Goal: Answer question/provide support: Share knowledge or assist other users

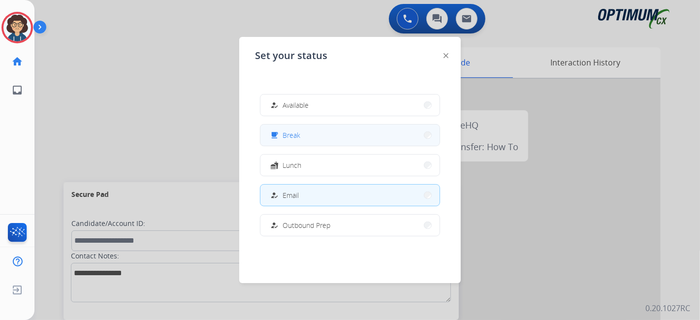
click at [337, 141] on button "free_breakfast Break" at bounding box center [349, 134] width 179 height 21
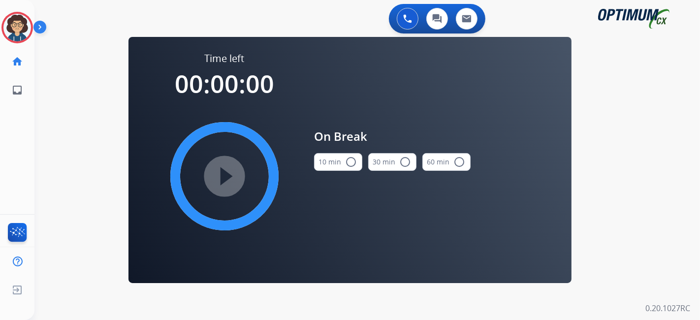
click at [339, 154] on button "10 min radio_button_unchecked" at bounding box center [338, 162] width 48 height 18
click at [229, 172] on mat-icon "play_circle_filled" at bounding box center [224, 176] width 12 height 12
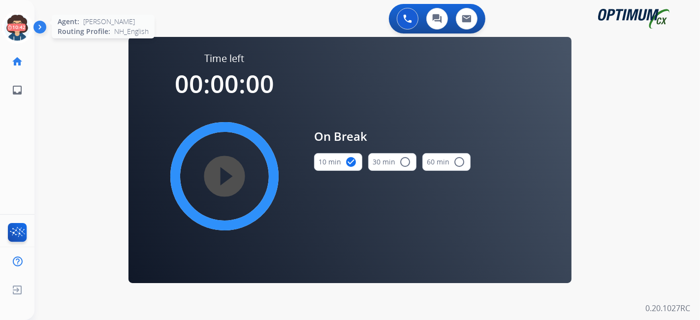
click at [4, 25] on circle at bounding box center [16, 27] width 29 height 29
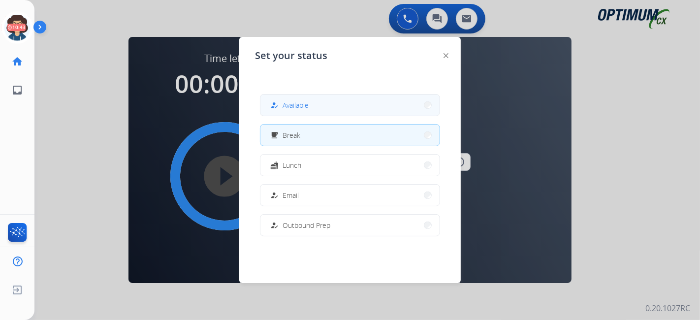
click at [286, 106] on span "Available" at bounding box center [295, 105] width 26 height 10
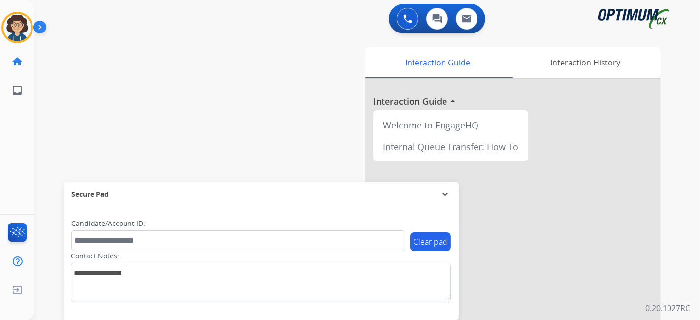
click at [169, 102] on div "swap_horiz Break voice bridge close_fullscreen Connect 3-Way Call merge_type Se…" at bounding box center [355, 240] width 642 height 410
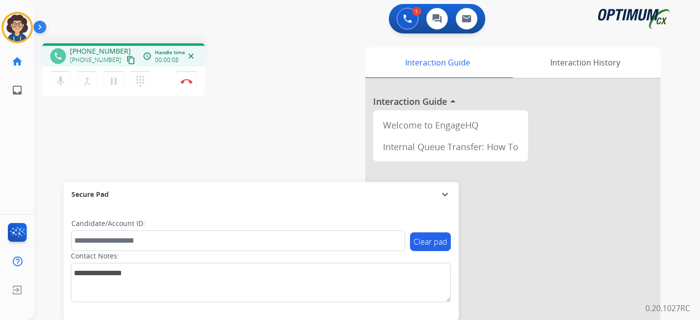
drag, startPoint x: 122, startPoint y: 61, endPoint x: 139, endPoint y: 9, distance: 54.9
click at [126, 60] on mat-icon "content_copy" at bounding box center [130, 60] width 9 height 9
click at [298, 105] on div "Interaction Guide Interaction History Interaction Guide arrow_drop_up Welcome t…" at bounding box center [477, 246] width 367 height 399
click at [196, 82] on button "Disconnect" at bounding box center [186, 81] width 21 height 21
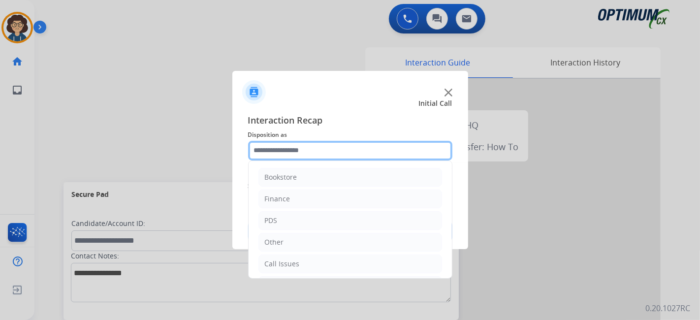
click at [341, 147] on input "text" at bounding box center [350, 151] width 204 height 20
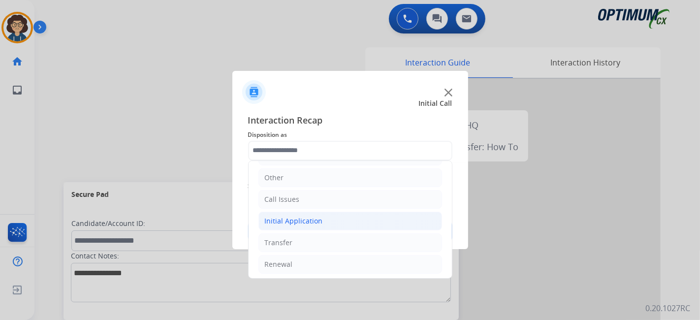
drag, startPoint x: 330, startPoint y: 220, endPoint x: 400, endPoint y: 214, distance: 69.7
click at [330, 220] on li "Initial Application" at bounding box center [350, 221] width 184 height 19
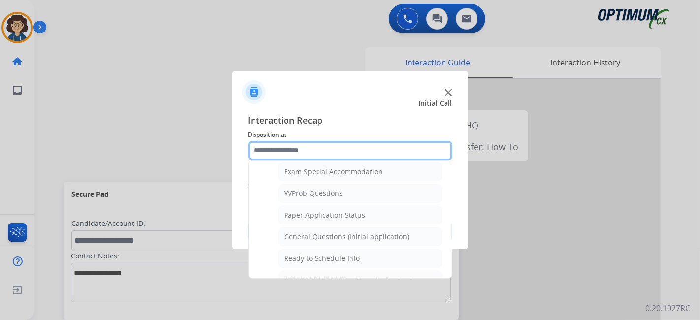
scroll to position [520, 0]
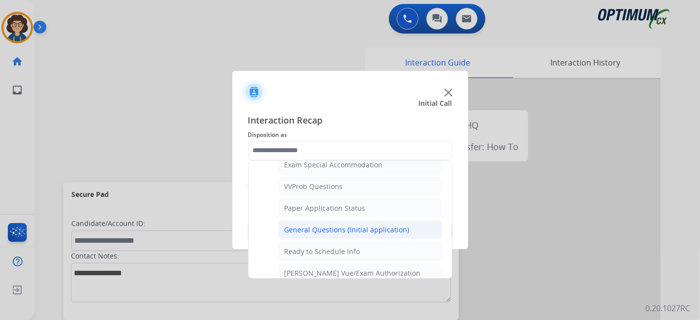
click at [384, 225] on div "General Questions (Initial application)" at bounding box center [346, 230] width 125 height 10
type input "**********"
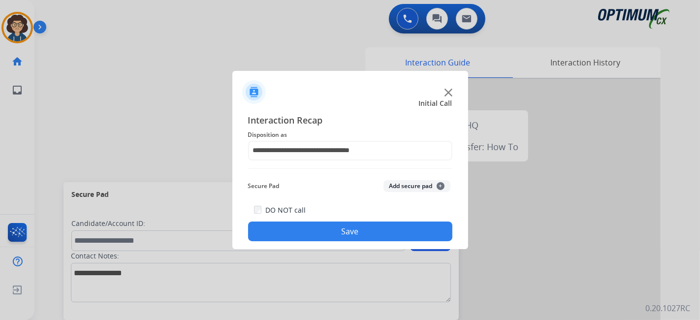
click at [365, 224] on button "Save" at bounding box center [350, 231] width 204 height 20
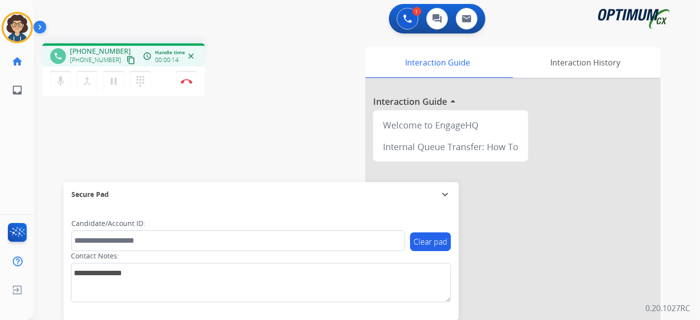
click at [117, 53] on div "[PHONE_NUMBER] [PHONE_NUMBER] content_copy" at bounding box center [103, 56] width 67 height 20
click at [126, 56] on mat-icon "content_copy" at bounding box center [130, 60] width 9 height 9
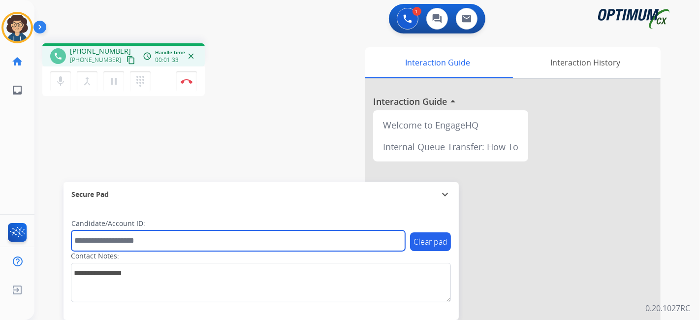
click at [192, 245] on input "text" at bounding box center [238, 240] width 334 height 21
paste input "*******"
type input "*******"
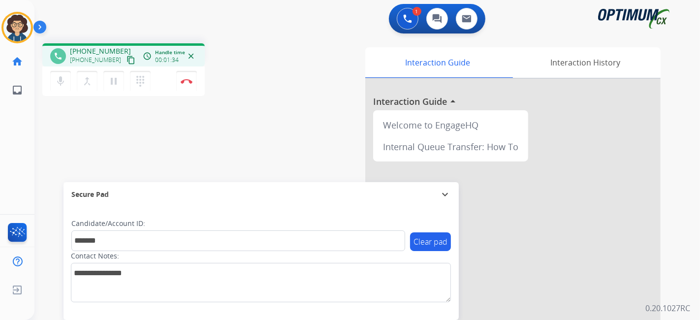
click at [243, 151] on div "phone [PHONE_NUMBER] [PHONE_NUMBER] content_copy access_time Call metrics Queue…" at bounding box center [355, 240] width 642 height 410
click at [266, 110] on div "phone [PHONE_NUMBER] [PHONE_NUMBER] content_copy access_time Call metrics Queue…" at bounding box center [355, 240] width 642 height 410
click at [193, 83] on button "Disconnect" at bounding box center [186, 81] width 21 height 21
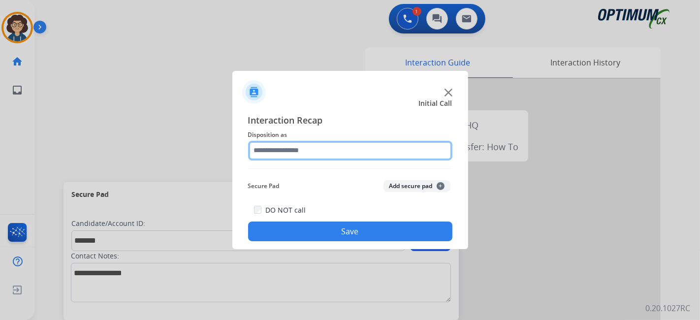
click at [385, 149] on input "text" at bounding box center [350, 151] width 204 height 20
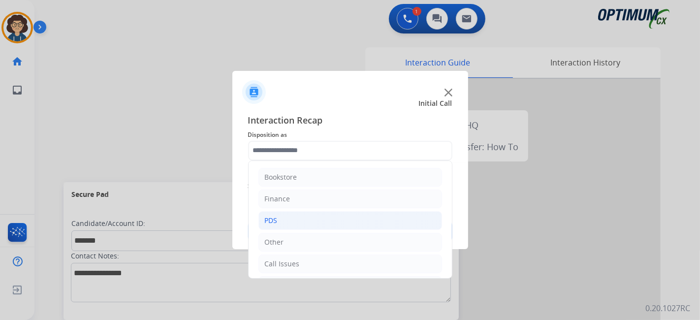
click at [325, 220] on li "PDS" at bounding box center [350, 220] width 184 height 19
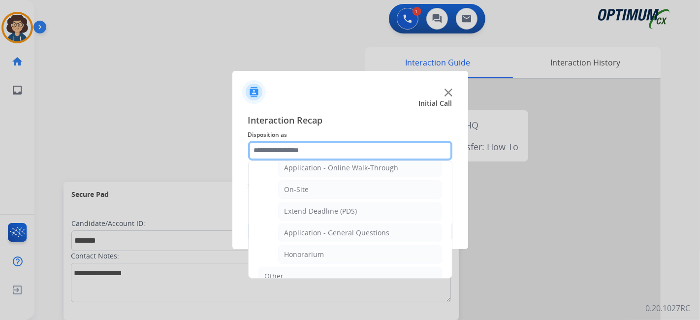
scroll to position [241, 0]
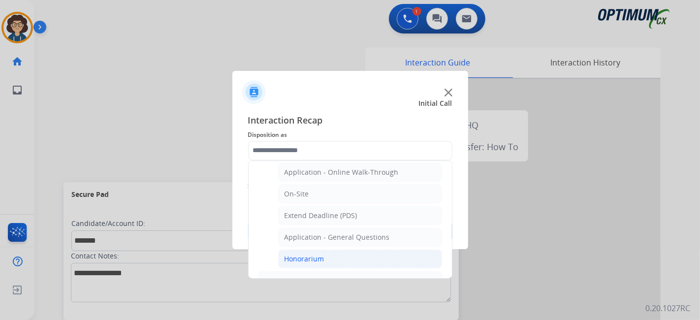
click at [345, 249] on li "Honorarium" at bounding box center [360, 258] width 164 height 19
type input "**********"
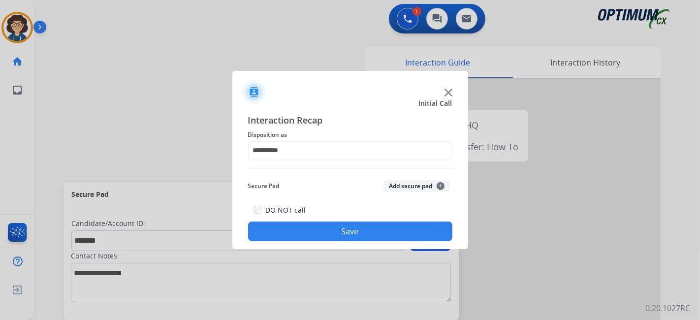
click at [411, 182] on button "Add secure pad +" at bounding box center [416, 186] width 67 height 12
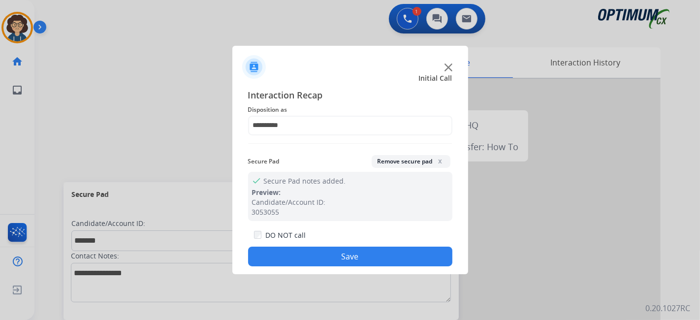
click at [367, 252] on button "Save" at bounding box center [350, 257] width 204 height 20
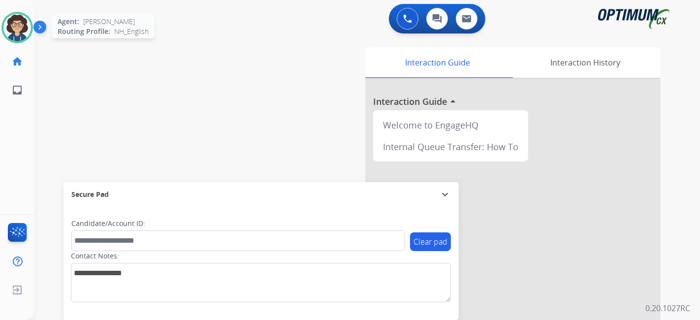
click at [22, 26] on img at bounding box center [17, 28] width 28 height 28
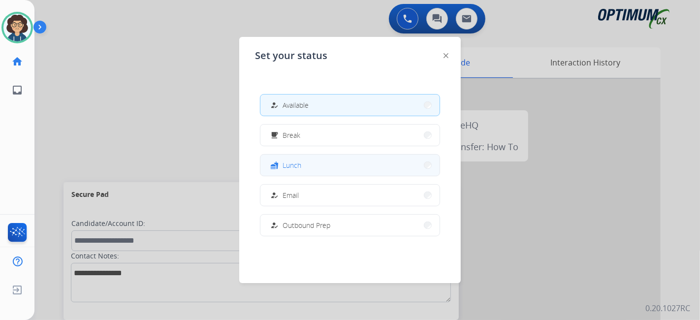
click at [361, 163] on button "fastfood Lunch" at bounding box center [349, 164] width 179 height 21
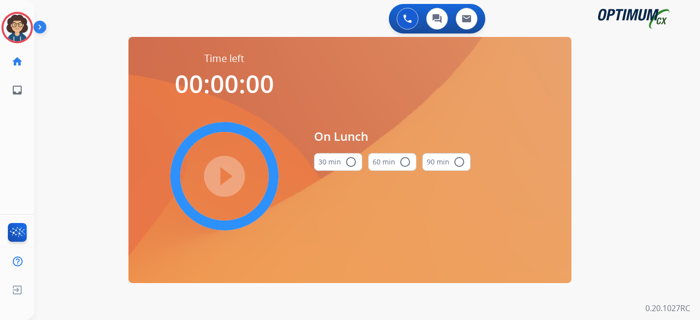
click at [369, 164] on button "60 min radio_button_unchecked" at bounding box center [392, 162] width 48 height 18
click at [349, 163] on mat-icon "radio_button_unchecked" at bounding box center [351, 162] width 12 height 12
click at [226, 176] on mat-icon "play_circle_filled" at bounding box center [224, 176] width 12 height 12
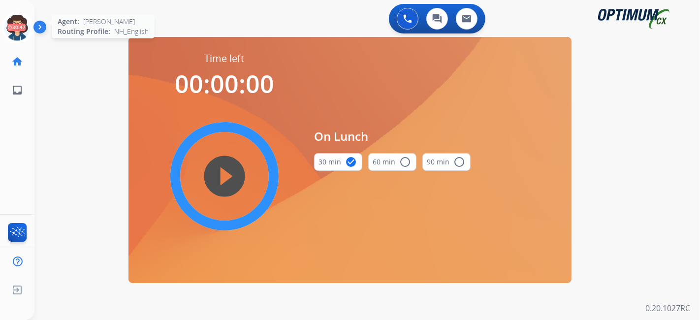
click at [12, 32] on icon at bounding box center [17, 28] width 32 height 32
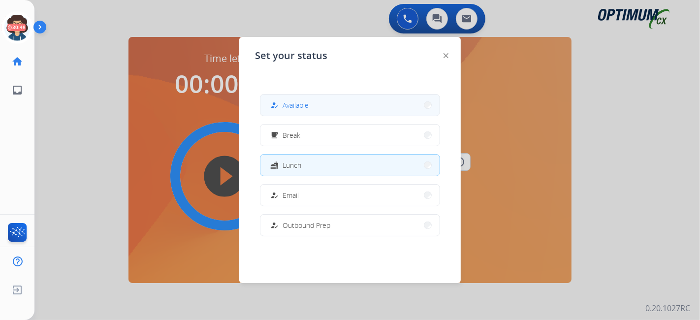
click at [278, 103] on div "how_to_reg" at bounding box center [275, 105] width 14 height 12
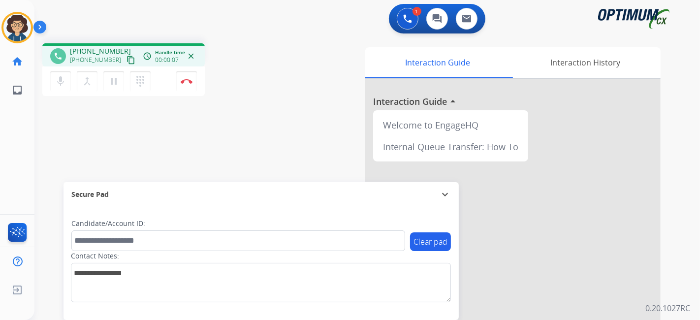
click at [126, 60] on mat-icon "content_copy" at bounding box center [130, 60] width 9 height 9
click at [291, 130] on div "phone [PHONE_NUMBER] [PHONE_NUMBER] content_copy access_time Call metrics Queue…" at bounding box center [355, 240] width 642 height 410
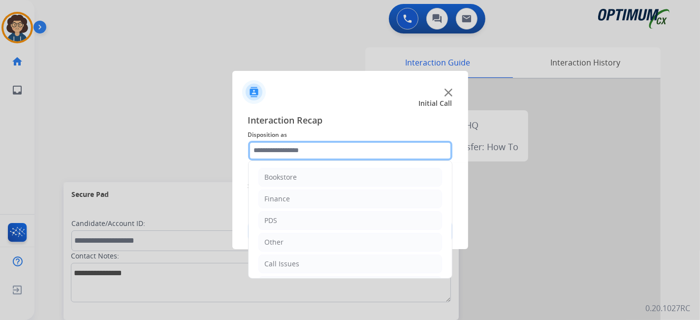
click at [347, 148] on input "text" at bounding box center [350, 151] width 204 height 20
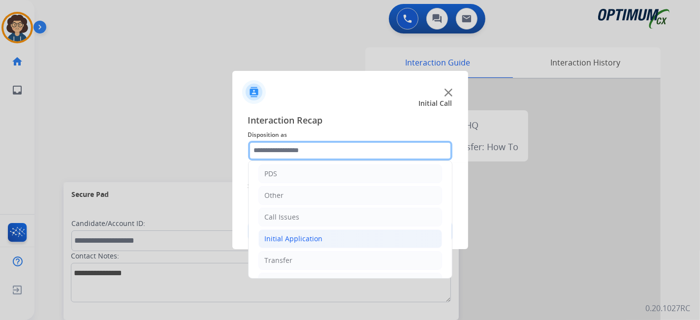
scroll to position [64, 0]
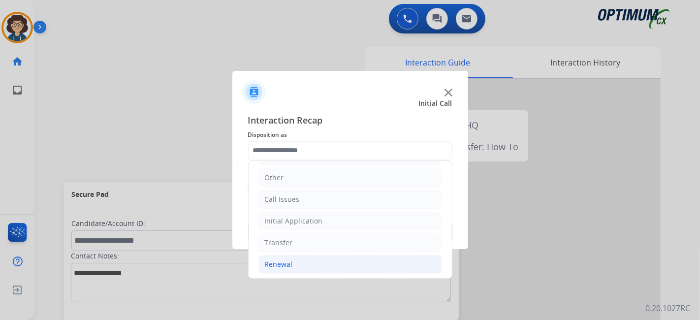
click at [299, 258] on li "Renewal" at bounding box center [350, 264] width 184 height 19
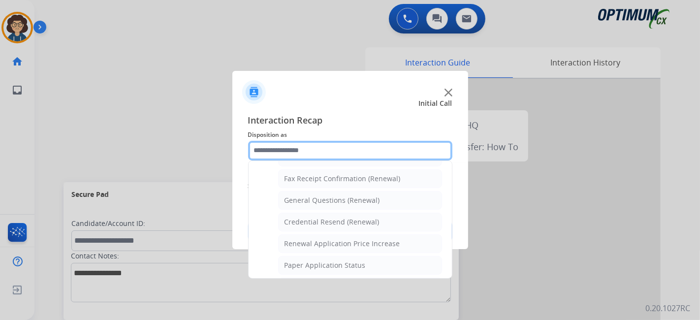
scroll to position [270, 0]
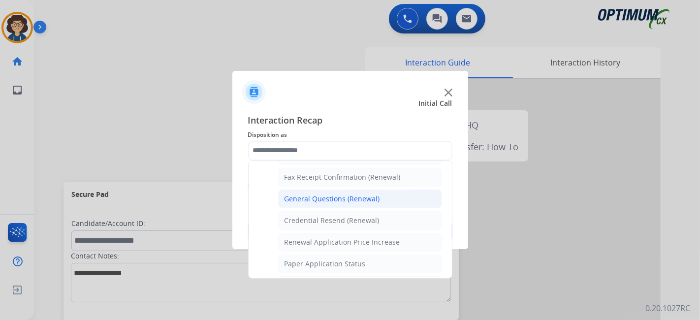
click at [361, 195] on div "General Questions (Renewal)" at bounding box center [331, 199] width 95 height 10
type input "**********"
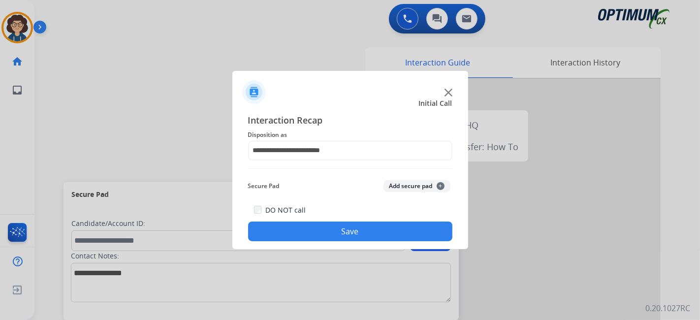
click at [368, 230] on button "Save" at bounding box center [350, 231] width 204 height 20
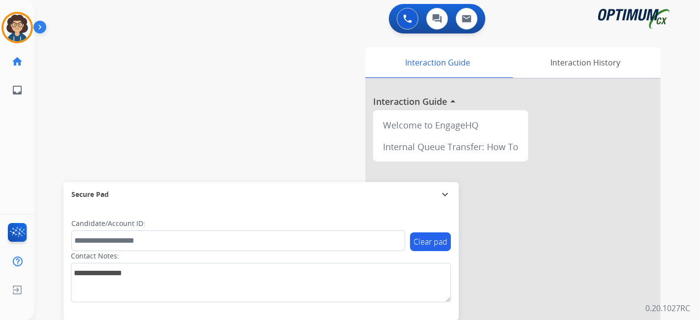
click at [310, 161] on div "Interaction Guide Interaction History Interaction Guide arrow_drop_up Welcome t…" at bounding box center [477, 246] width 367 height 399
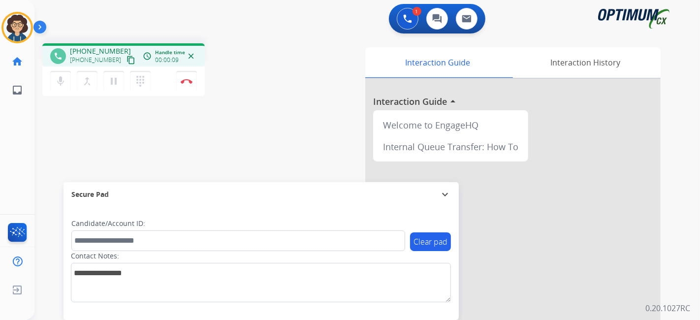
click at [126, 58] on mat-icon "content_copy" at bounding box center [130, 60] width 9 height 9
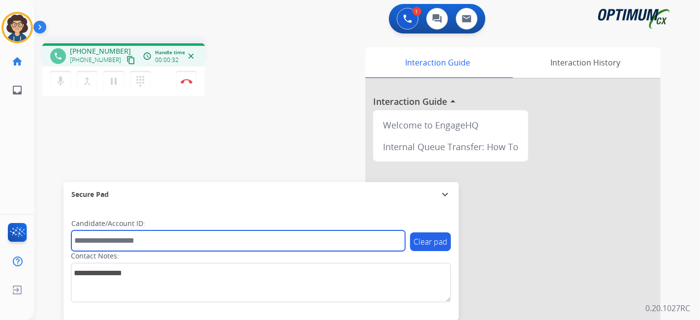
click at [148, 241] on input "text" at bounding box center [238, 240] width 334 height 21
paste input "*******"
type input "*******"
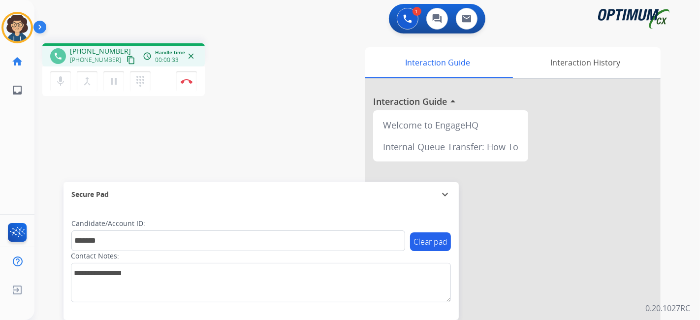
drag, startPoint x: 228, startPoint y: 159, endPoint x: 229, endPoint y: 106, distance: 53.6
click at [229, 158] on div "phone [PHONE_NUMBER] [PHONE_NUMBER] content_copy access_time Call metrics Queue…" at bounding box center [355, 240] width 642 height 410
click at [699, 196] on div "1 Voice Interactions 0 Chat Interactions 0 Email Interactions phone [PHONE_NUMB…" at bounding box center [366, 160] width 665 height 320
click at [692, 199] on div "1 Voice Interactions 0 Chat Interactions 0 Email Interactions phone [PHONE_NUMB…" at bounding box center [366, 160] width 665 height 320
click at [184, 79] on img at bounding box center [187, 81] width 12 height 5
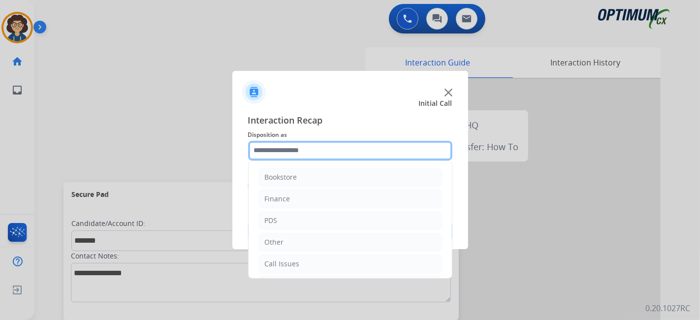
drag, startPoint x: 337, startPoint y: 135, endPoint x: 366, endPoint y: 156, distance: 35.9
click at [386, 156] on input "text" at bounding box center [350, 151] width 204 height 20
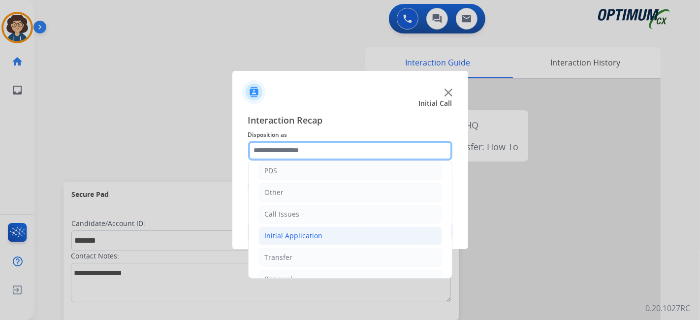
scroll to position [64, 0]
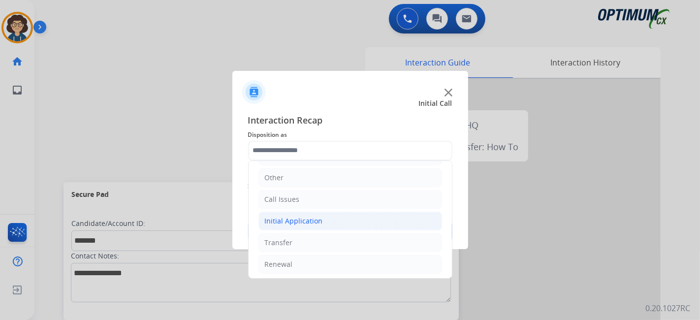
click at [327, 218] on li "Initial Application" at bounding box center [350, 221] width 184 height 19
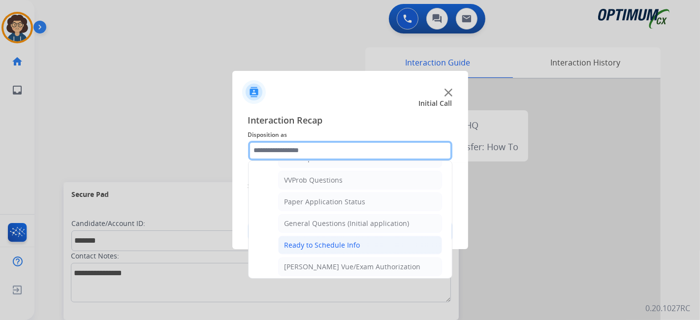
scroll to position [528, 0]
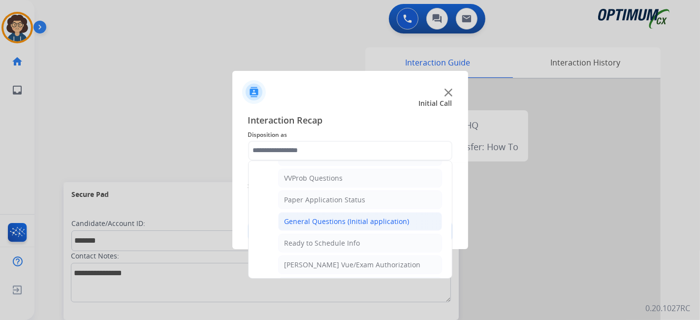
click at [361, 216] on div "General Questions (Initial application)" at bounding box center [346, 221] width 125 height 10
type input "**********"
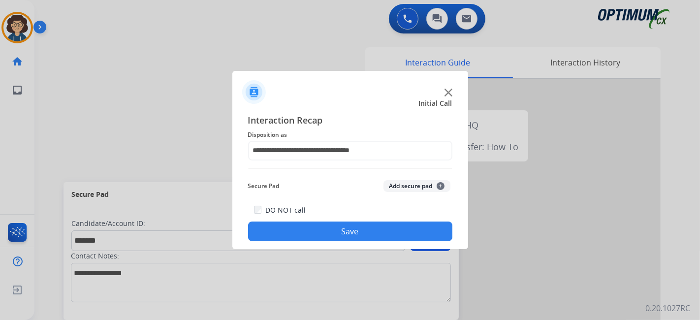
click at [422, 180] on div "Secure Pad Add secure pad +" at bounding box center [350, 186] width 204 height 20
click at [406, 187] on button "Add secure pad +" at bounding box center [416, 186] width 67 height 12
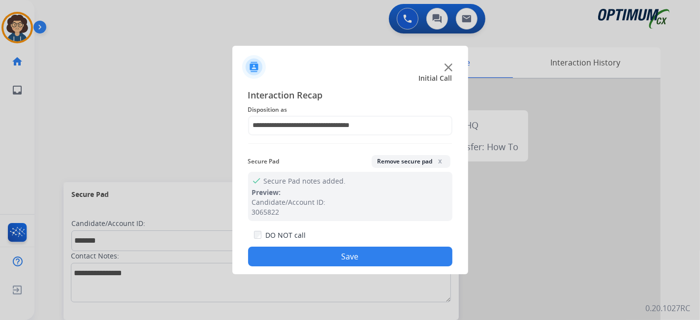
drag, startPoint x: 379, startPoint y: 244, endPoint x: 366, endPoint y: 257, distance: 19.1
click at [378, 244] on div "DO NOT call Save" at bounding box center [350, 247] width 204 height 37
click at [366, 257] on button "Save" at bounding box center [350, 257] width 204 height 20
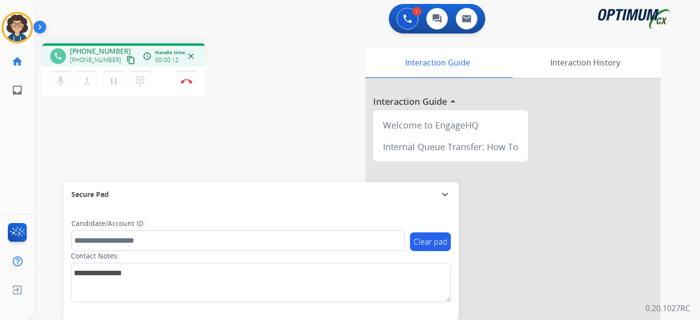
click at [126, 60] on mat-icon "content_copy" at bounding box center [130, 60] width 9 height 9
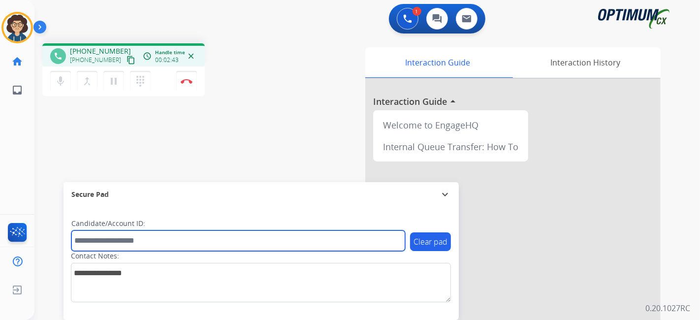
click at [159, 242] on input "text" at bounding box center [238, 240] width 334 height 21
paste input "*******"
type input "*******"
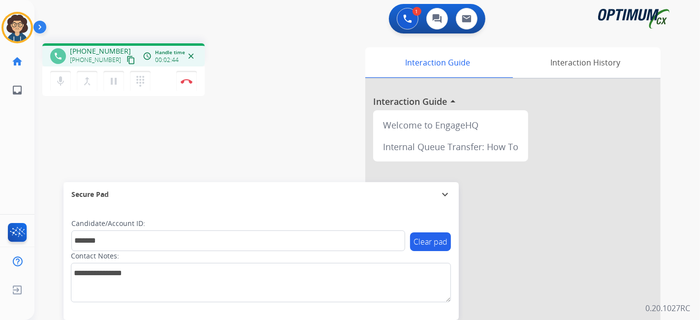
drag, startPoint x: 231, startPoint y: 161, endPoint x: 232, endPoint y: 7, distance: 154.0
click at [232, 155] on div "phone [PHONE_NUMBER] [PHONE_NUMBER] content_copy access_time Call metrics Queue…" at bounding box center [355, 240] width 642 height 410
click at [256, 146] on div "phone [PHONE_NUMBER] [PHONE_NUMBER] content_copy access_time Call metrics Queue…" at bounding box center [355, 240] width 642 height 410
click at [192, 80] on button "Disconnect" at bounding box center [186, 81] width 21 height 21
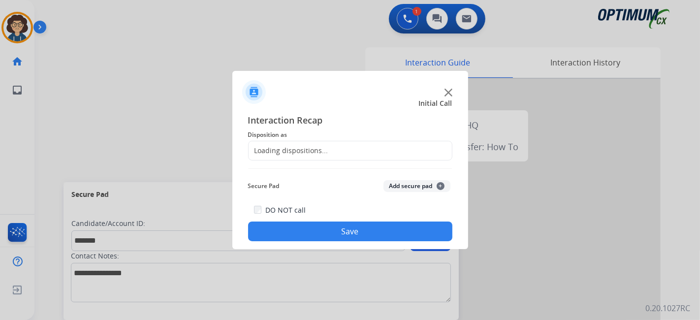
click at [356, 154] on div "Loading dispositions..." at bounding box center [350, 151] width 204 height 20
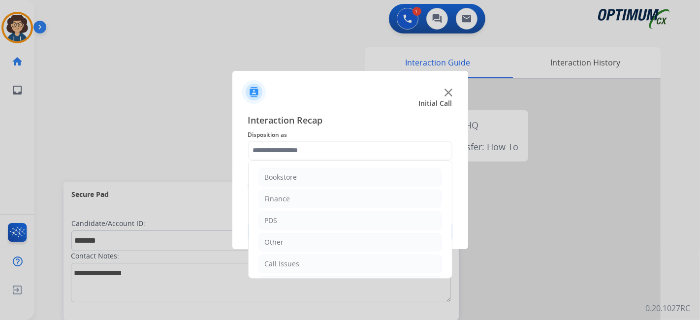
click at [356, 154] on input "text" at bounding box center [350, 151] width 204 height 20
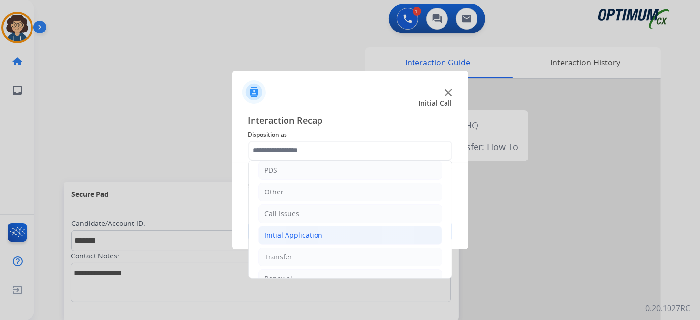
scroll to position [64, 0]
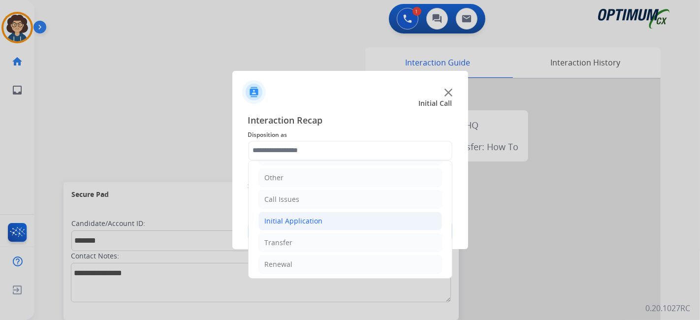
click at [353, 223] on li "Initial Application" at bounding box center [350, 221] width 184 height 19
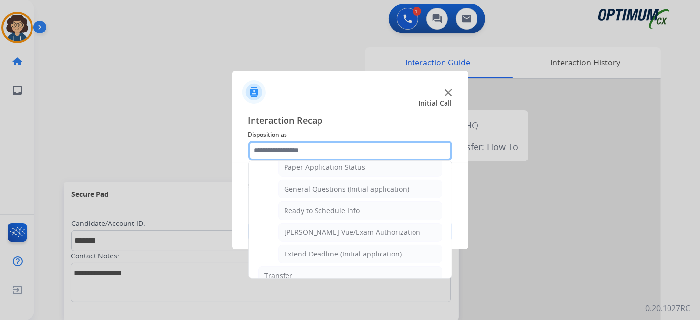
scroll to position [520, 0]
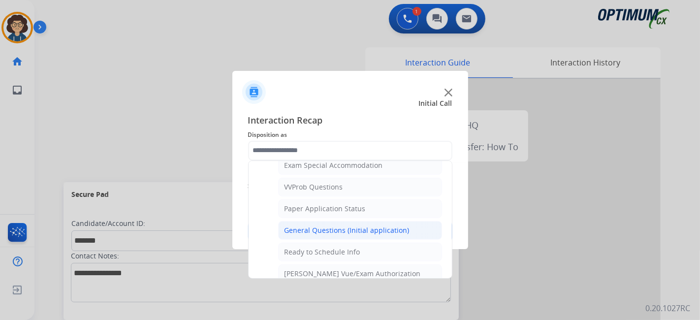
click at [396, 225] on div "General Questions (Initial application)" at bounding box center [346, 230] width 125 height 10
type input "**********"
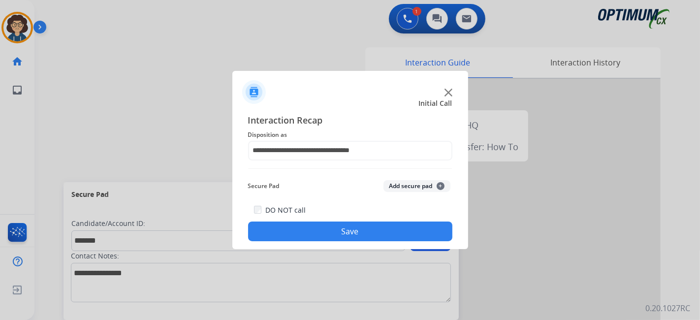
click at [413, 180] on div "Secure Pad Add secure pad +" at bounding box center [350, 186] width 204 height 20
drag, startPoint x: 409, startPoint y: 184, endPoint x: 379, endPoint y: 241, distance: 65.2
click at [409, 185] on button "Add secure pad +" at bounding box center [416, 186] width 67 height 12
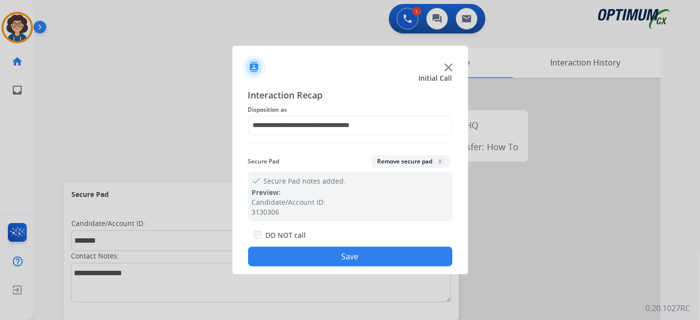
drag, startPoint x: 370, startPoint y: 257, endPoint x: 268, endPoint y: 11, distance: 265.8
click at [366, 244] on div "DO NOT call Save" at bounding box center [350, 247] width 204 height 37
click at [324, 247] on button "Save" at bounding box center [350, 257] width 204 height 20
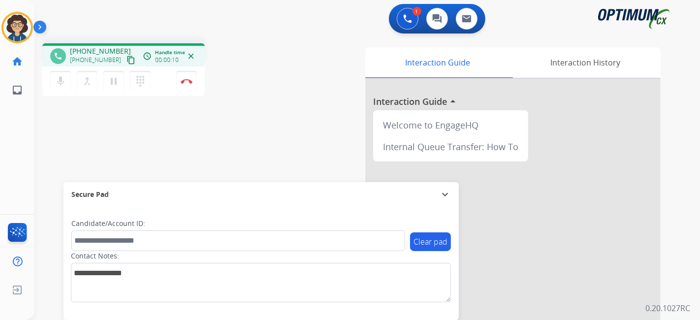
click at [125, 63] on button "content_copy" at bounding box center [131, 60] width 12 height 12
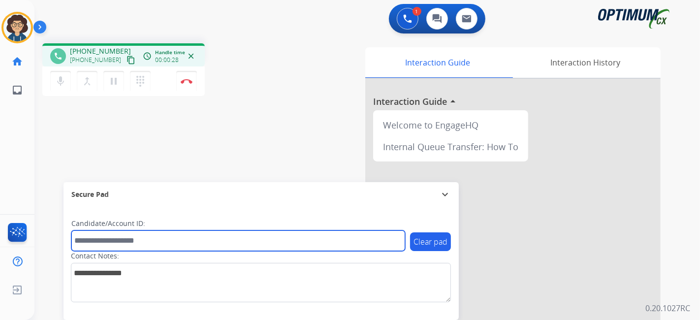
click at [181, 248] on input "text" at bounding box center [238, 240] width 334 height 21
paste input "*******"
type input "*******"
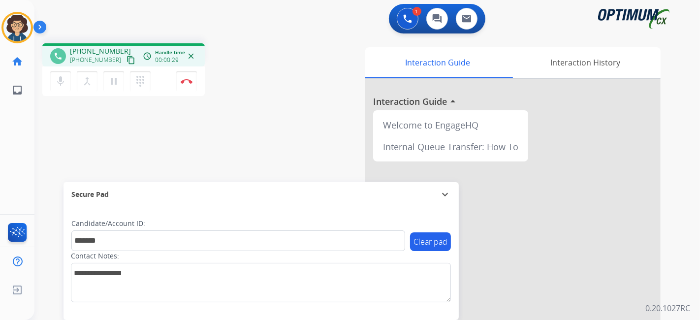
click at [213, 131] on div "phone [PHONE_NUMBER] [PHONE_NUMBER] content_copy access_time Call metrics Queue…" at bounding box center [355, 240] width 642 height 410
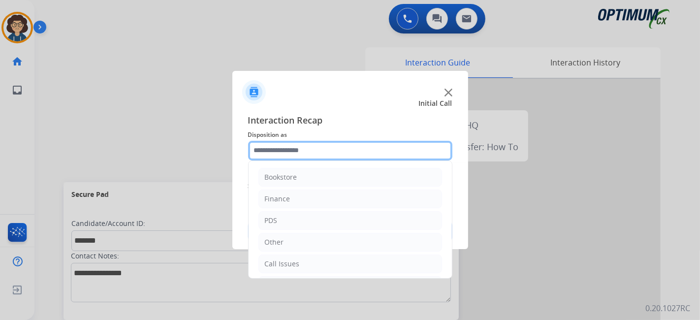
click at [334, 154] on input "text" at bounding box center [350, 151] width 204 height 20
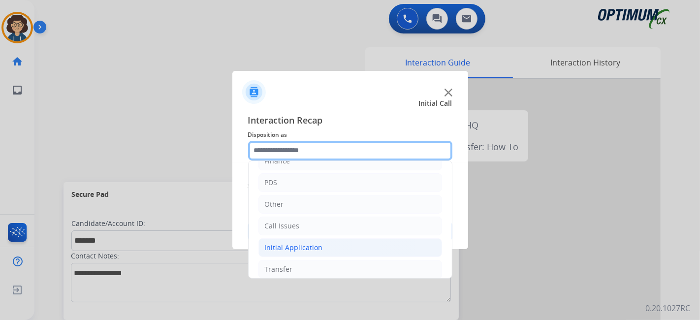
scroll to position [64, 0]
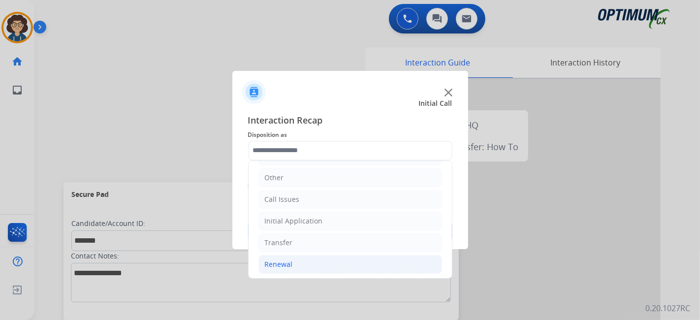
click at [315, 263] on li "Renewal" at bounding box center [350, 264] width 184 height 19
drag, startPoint x: 443, startPoint y: 191, endPoint x: 444, endPoint y: 196, distance: 4.9
click at [444, 196] on div "Bookstore Finance PDS Other Call Issues Initial Application Transfer Renewal Na…" at bounding box center [350, 219] width 204 height 118
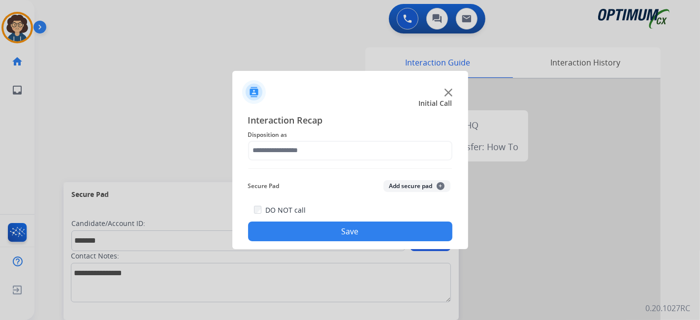
drag, startPoint x: 447, startPoint y: 195, endPoint x: 447, endPoint y: 217, distance: 21.7
click at [438, 195] on div "Secure Pad Add secure pad +" at bounding box center [350, 186] width 204 height 20
click at [431, 186] on button "Add secure pad +" at bounding box center [416, 186] width 67 height 12
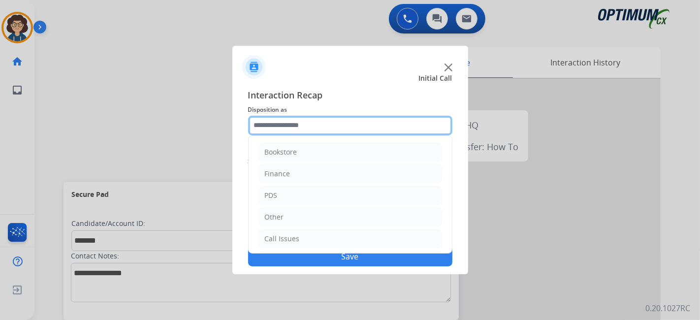
click at [350, 126] on input "text" at bounding box center [350, 126] width 204 height 20
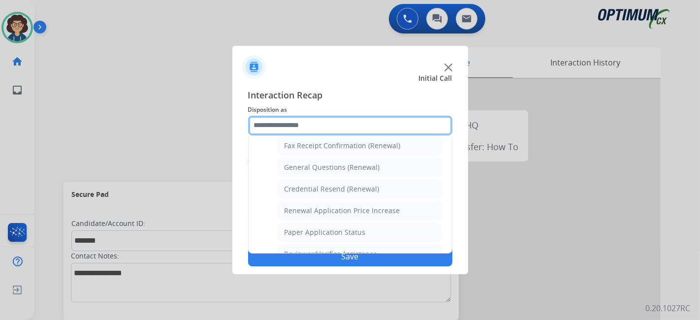
scroll to position [270, 0]
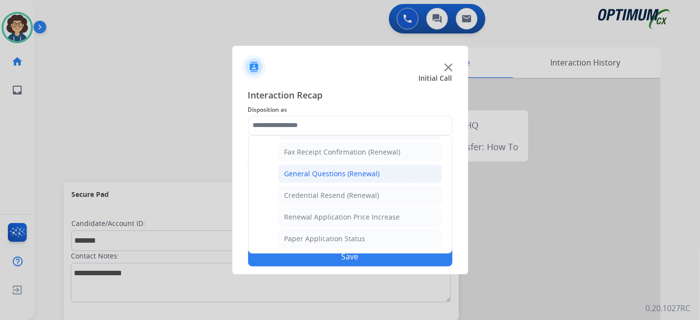
click at [380, 176] on li "General Questions (Renewal)" at bounding box center [360, 173] width 164 height 19
type input "**********"
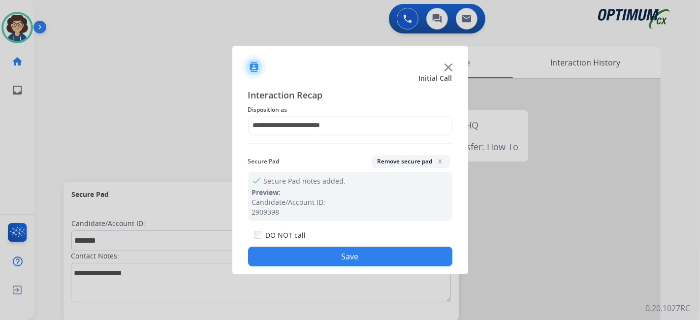
drag, startPoint x: 367, startPoint y: 255, endPoint x: 260, endPoint y: 70, distance: 213.4
click at [365, 251] on button "Save" at bounding box center [350, 257] width 204 height 20
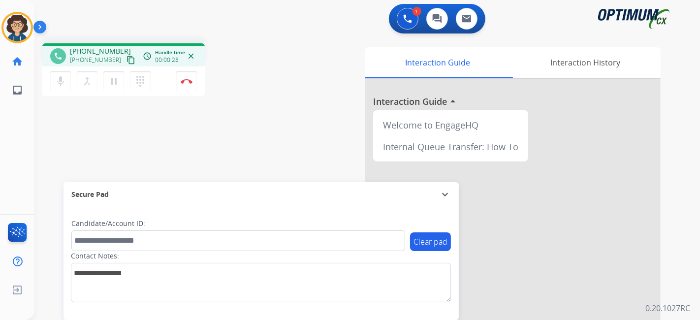
click at [126, 61] on mat-icon "content_copy" at bounding box center [130, 60] width 9 height 9
click at [192, 84] on button "Disconnect" at bounding box center [186, 81] width 21 height 21
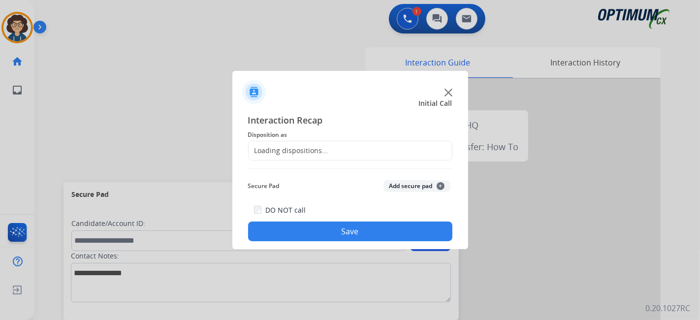
click at [320, 155] on div "Loading dispositions..." at bounding box center [350, 151] width 204 height 20
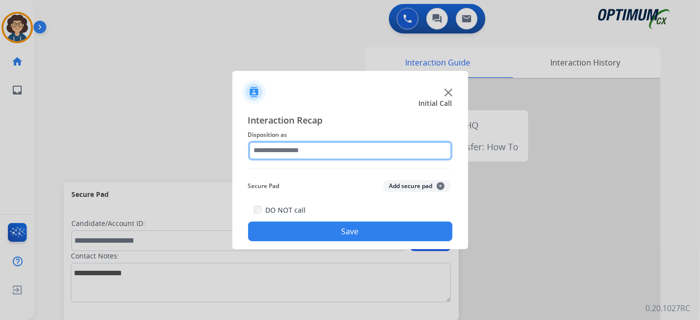
click at [323, 154] on input "text" at bounding box center [350, 151] width 204 height 20
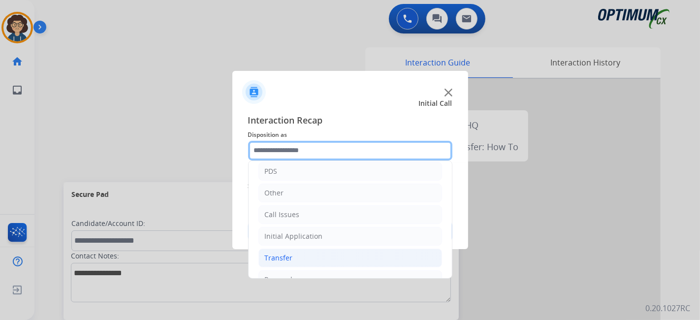
scroll to position [64, 0]
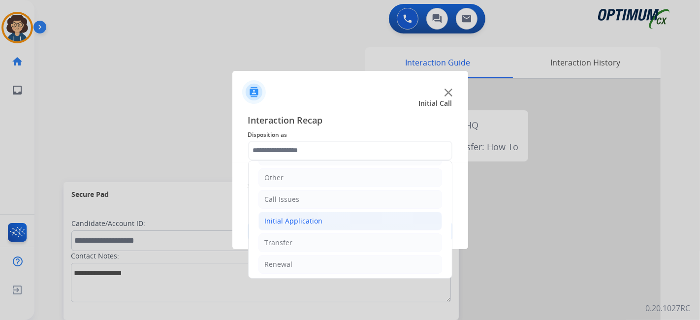
click at [334, 224] on li "Initial Application" at bounding box center [350, 221] width 184 height 19
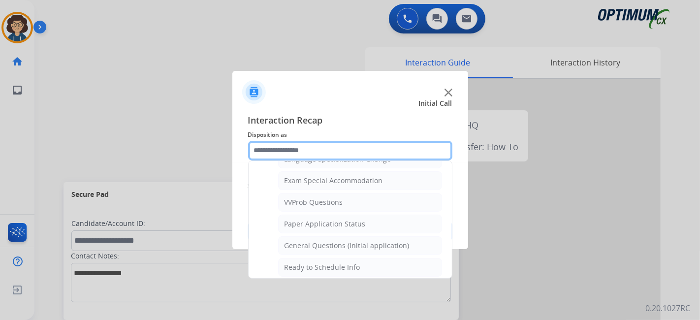
scroll to position [513, 0]
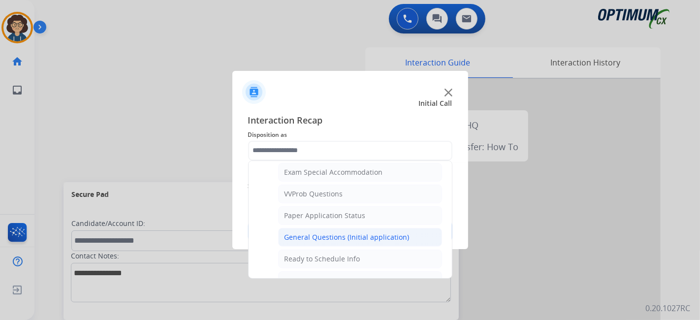
click at [371, 232] on div "General Questions (Initial application)" at bounding box center [346, 237] width 125 height 10
type input "**********"
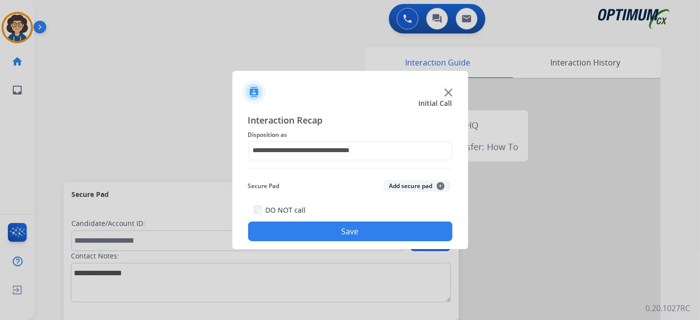
click at [353, 232] on button "Save" at bounding box center [350, 231] width 204 height 20
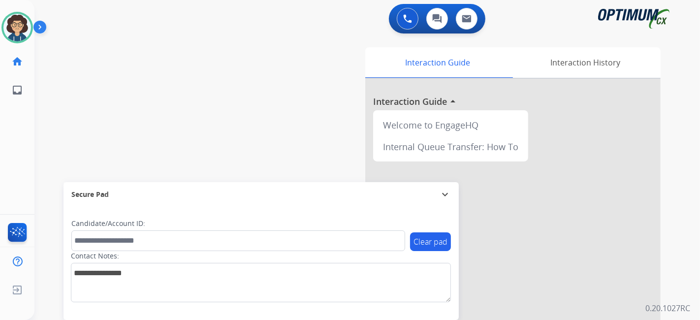
click at [225, 40] on div "swap_horiz Break voice bridge close_fullscreen Connect 3-Way Call merge_type Se…" at bounding box center [355, 240] width 642 height 410
click at [279, 122] on div "swap_horiz Break voice bridge close_fullscreen Connect 3-Way Call merge_type Se…" at bounding box center [355, 240] width 642 height 410
click at [247, 103] on div "swap_horiz Break voice bridge close_fullscreen Connect 3-Way Call merge_type Se…" at bounding box center [355, 240] width 642 height 410
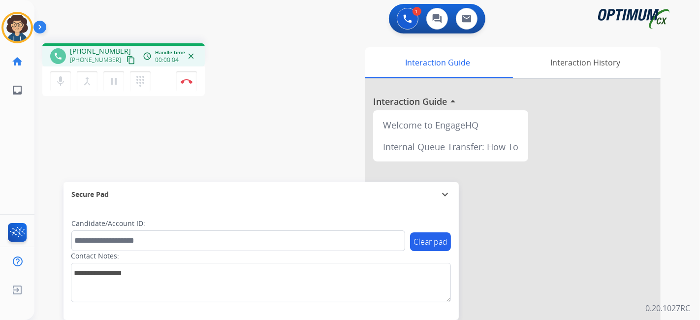
drag, startPoint x: 123, startPoint y: 60, endPoint x: 173, endPoint y: 4, distance: 74.2
click at [126, 59] on mat-icon "content_copy" at bounding box center [130, 60] width 9 height 9
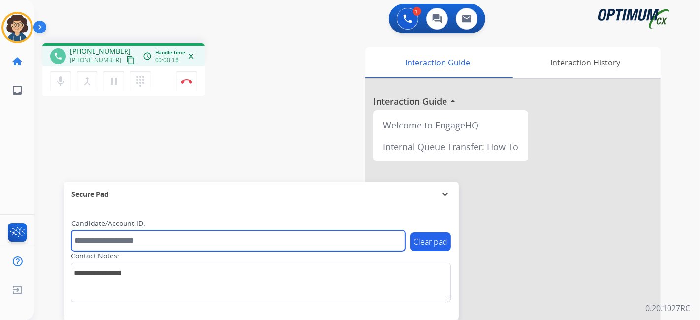
click at [148, 243] on input "text" at bounding box center [238, 240] width 334 height 21
paste input "*******"
type input "*******"
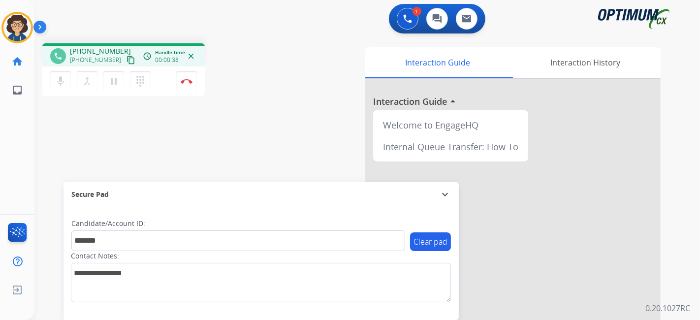
click at [243, 154] on div "phone [PHONE_NUMBER] [PHONE_NUMBER] content_copy access_time Call metrics Queue…" at bounding box center [355, 240] width 642 height 410
click at [251, 135] on div "phone [PHONE_NUMBER] [PHONE_NUMBER] content_copy access_time Call metrics Queue…" at bounding box center [355, 240] width 642 height 410
click at [190, 82] on img at bounding box center [187, 81] width 12 height 5
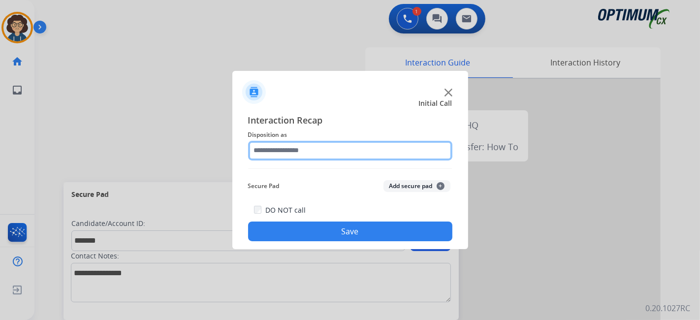
click at [297, 152] on input "text" at bounding box center [350, 151] width 204 height 20
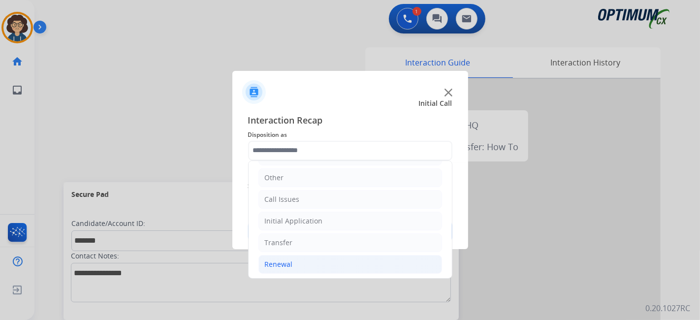
click at [326, 269] on li "Renewal" at bounding box center [350, 264] width 184 height 19
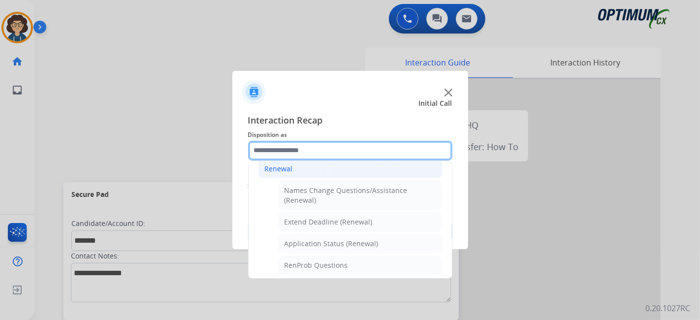
scroll to position [151, 0]
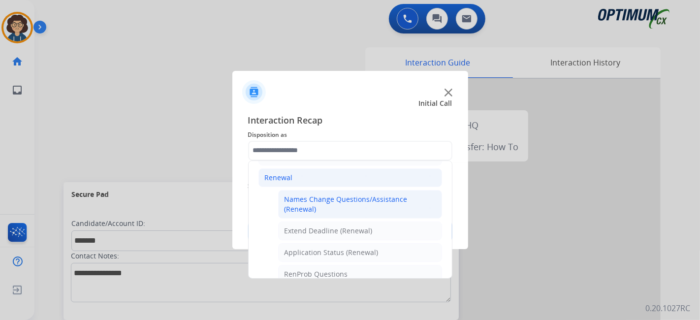
click at [409, 208] on div "Names Change Questions/Assistance (Renewal)" at bounding box center [359, 204] width 151 height 20
type input "**********"
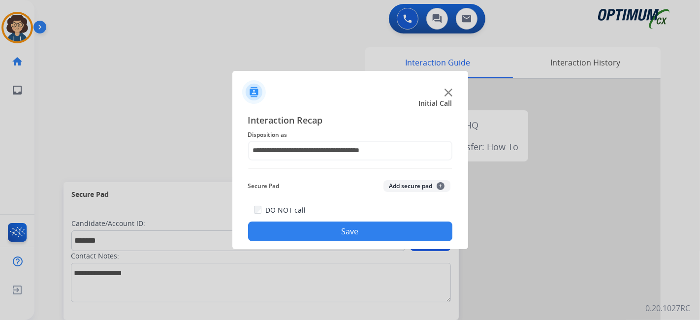
click at [417, 185] on button "Add secure pad +" at bounding box center [416, 186] width 67 height 12
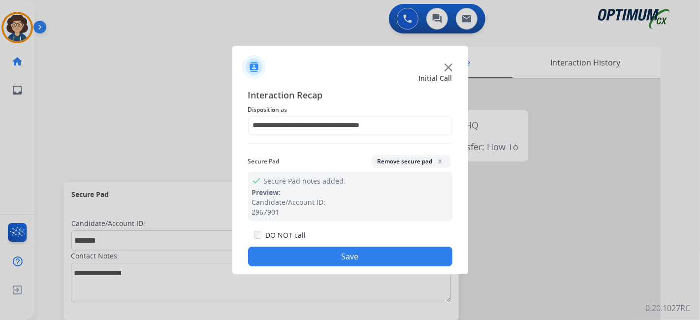
drag, startPoint x: 340, startPoint y: 256, endPoint x: 191, endPoint y: 0, distance: 296.1
click at [339, 256] on button "Save" at bounding box center [350, 257] width 204 height 20
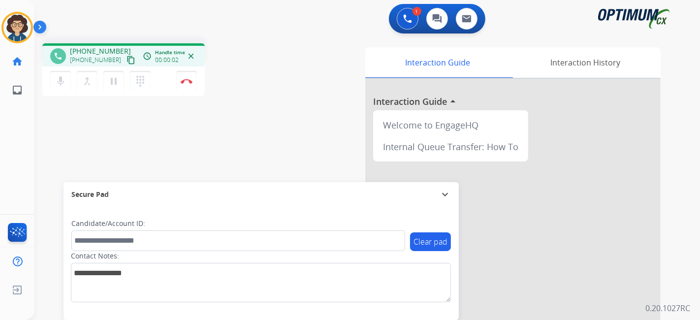
drag, startPoint x: 123, startPoint y: 58, endPoint x: 157, endPoint y: 0, distance: 67.3
click at [126, 59] on mat-icon "content_copy" at bounding box center [130, 60] width 9 height 9
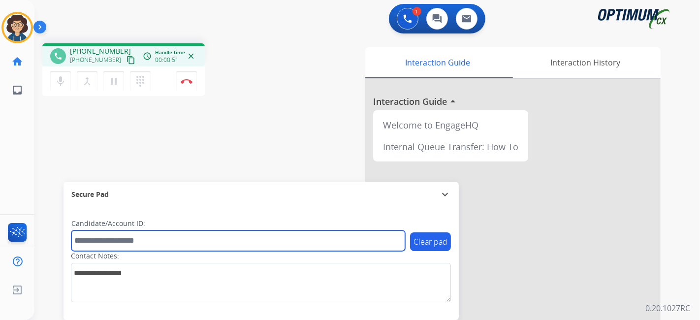
click at [136, 240] on input "text" at bounding box center [238, 240] width 334 height 21
paste input "*********"
type input "*********"
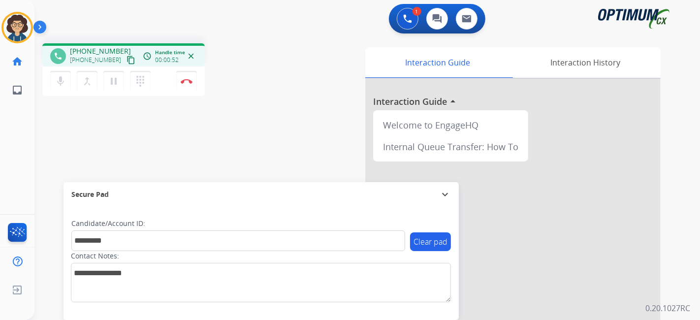
click at [195, 136] on div "phone [PHONE_NUMBER] [PHONE_NUMBER] content_copy access_time Call metrics Queue…" at bounding box center [355, 240] width 642 height 410
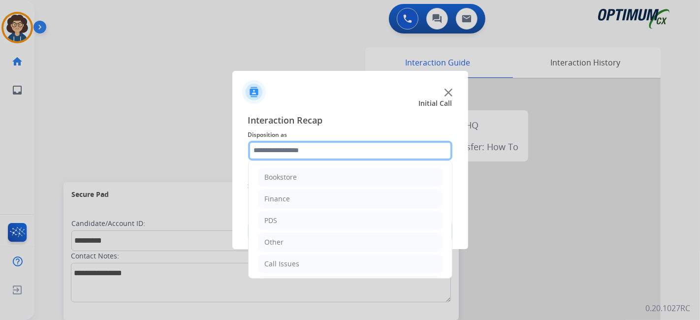
click at [350, 153] on input "text" at bounding box center [350, 151] width 204 height 20
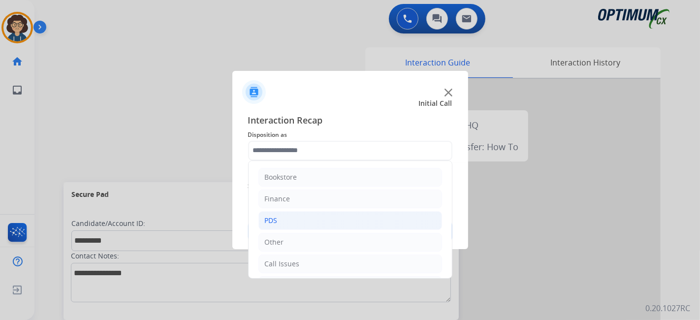
drag, startPoint x: 317, startPoint y: 216, endPoint x: 410, endPoint y: 192, distance: 95.9
click at [318, 216] on li "PDS" at bounding box center [350, 220] width 184 height 19
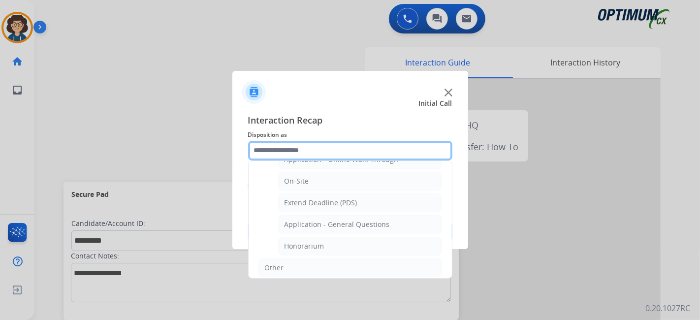
scroll to position [268, 0]
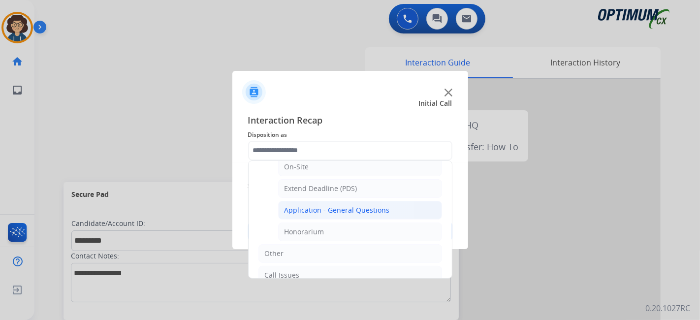
click at [396, 207] on li "Application - General Questions" at bounding box center [360, 210] width 164 height 19
type input "**********"
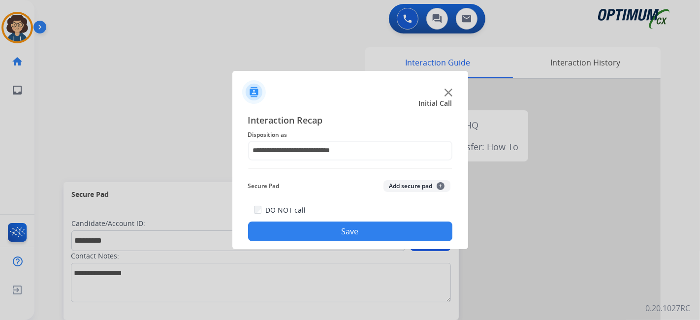
click at [411, 186] on button "Add secure pad +" at bounding box center [416, 186] width 67 height 12
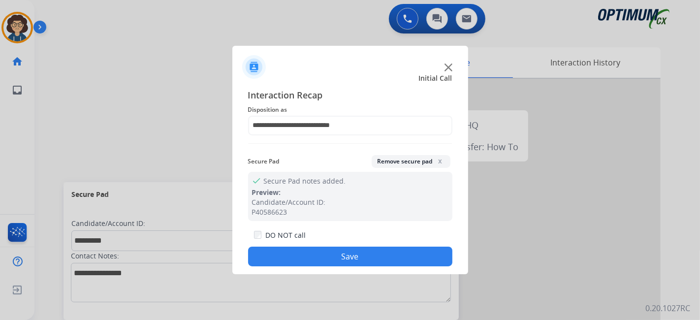
drag, startPoint x: 359, startPoint y: 268, endPoint x: 359, endPoint y: 258, distance: 9.9
click at [359, 267] on div "**********" at bounding box center [350, 177] width 236 height 194
drag, startPoint x: 359, startPoint y: 258, endPoint x: 263, endPoint y: 21, distance: 255.8
click at [359, 256] on button "Save" at bounding box center [350, 257] width 204 height 20
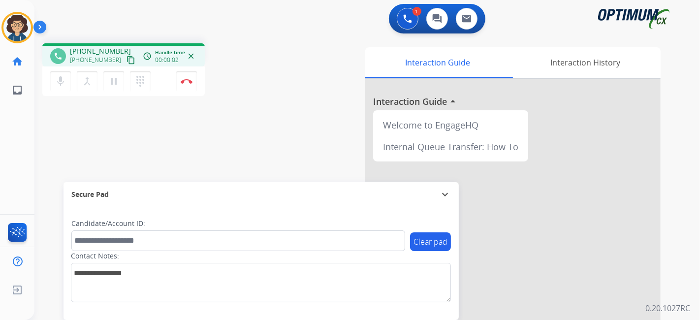
click at [126, 58] on mat-icon "content_copy" at bounding box center [130, 60] width 9 height 9
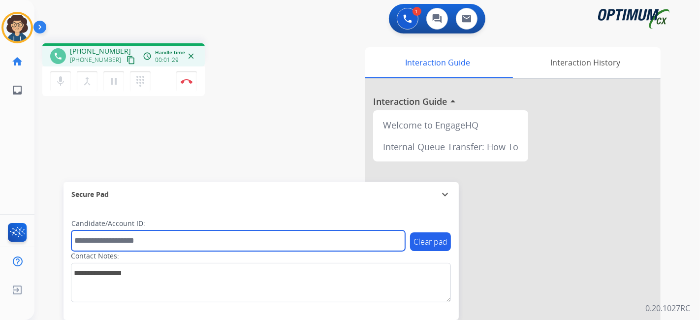
click at [155, 245] on input "text" at bounding box center [238, 240] width 334 height 21
paste input "*******"
type input "*******"
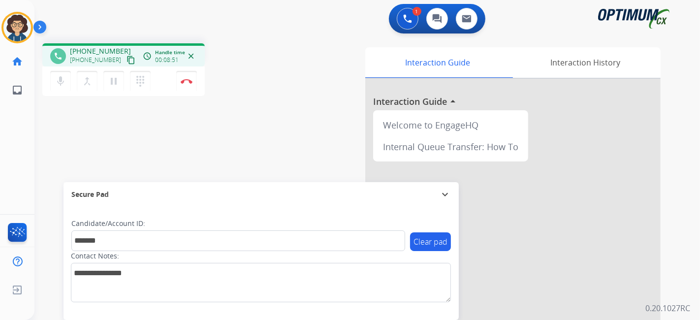
click at [255, 91] on div "phone [PHONE_NUMBER] [PHONE_NUMBER] content_copy access_time Call metrics Queue…" at bounding box center [165, 71] width 247 height 56
click at [189, 84] on button "Disconnect" at bounding box center [186, 81] width 21 height 21
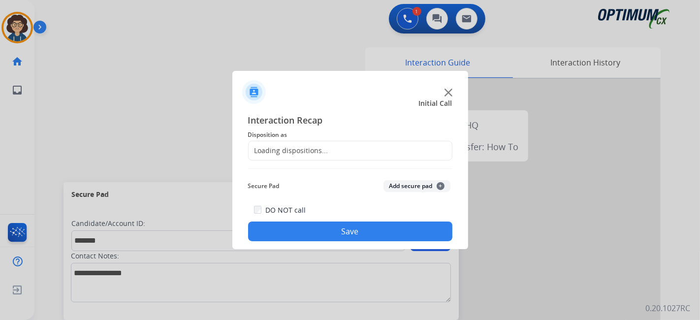
click at [359, 158] on div "Loading dispositions..." at bounding box center [350, 151] width 204 height 20
click at [357, 150] on div "Loading dispositions..." at bounding box center [350, 151] width 204 height 20
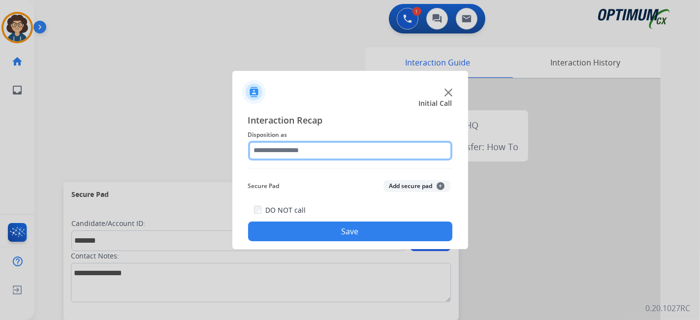
click at [357, 150] on input "text" at bounding box center [350, 151] width 204 height 20
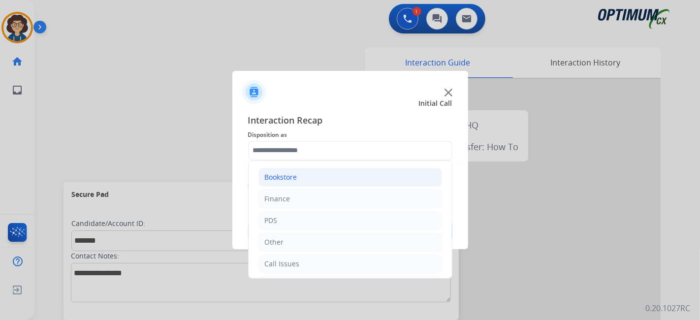
click at [324, 176] on li "Bookstore" at bounding box center [350, 177] width 184 height 19
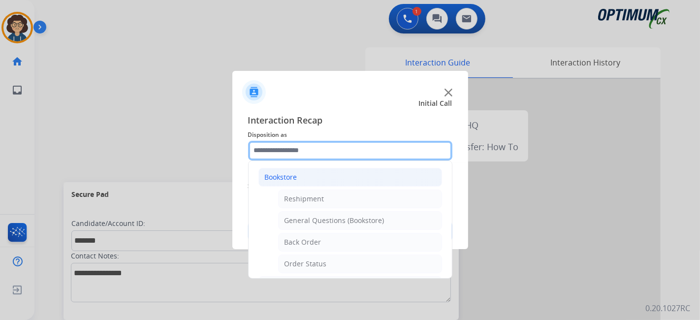
scroll to position [19, 0]
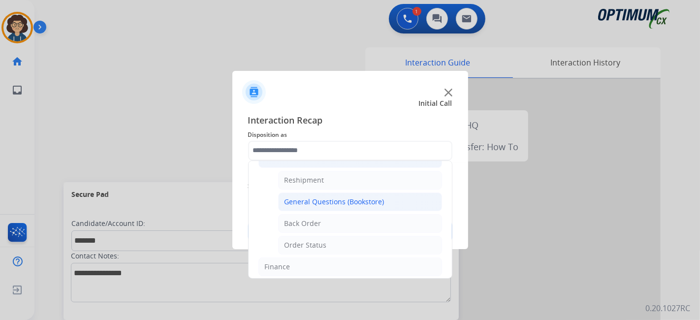
click at [379, 200] on div "General Questions (Bookstore)" at bounding box center [334, 202] width 100 height 10
type input "**********"
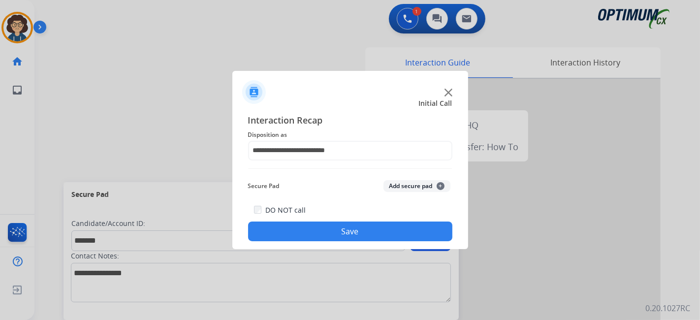
click at [402, 182] on button "Add secure pad +" at bounding box center [416, 186] width 67 height 12
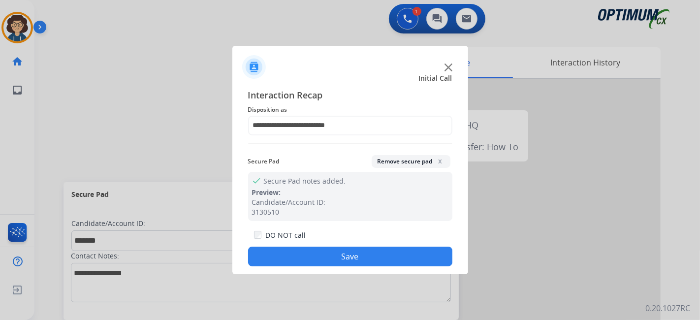
click at [359, 249] on button "Save" at bounding box center [350, 257] width 204 height 20
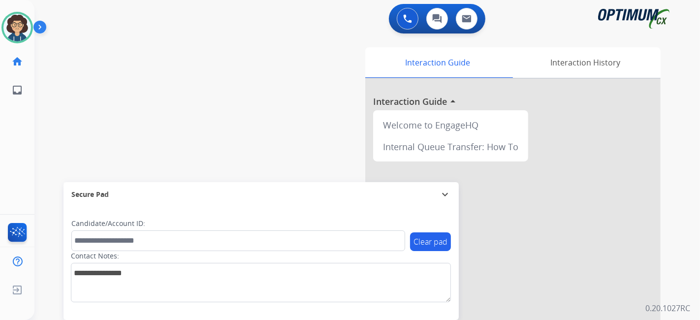
click at [109, 113] on div "swap_horiz Break voice bridge close_fullscreen Connect 3-Way Call merge_type Se…" at bounding box center [355, 240] width 642 height 410
click at [17, 27] on img at bounding box center [17, 28] width 28 height 28
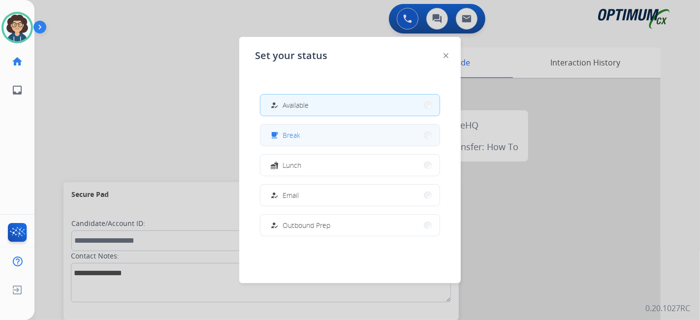
click at [351, 140] on button "free_breakfast Break" at bounding box center [349, 134] width 179 height 21
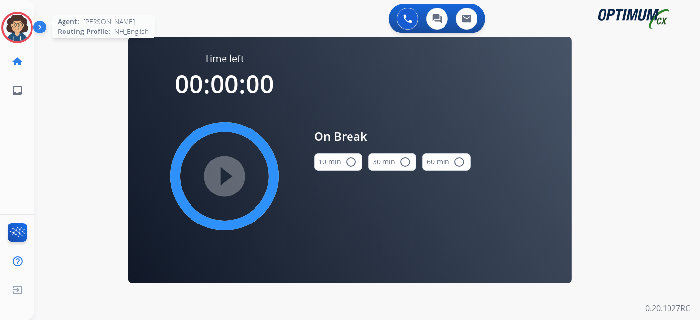
click at [30, 24] on img at bounding box center [17, 28] width 28 height 28
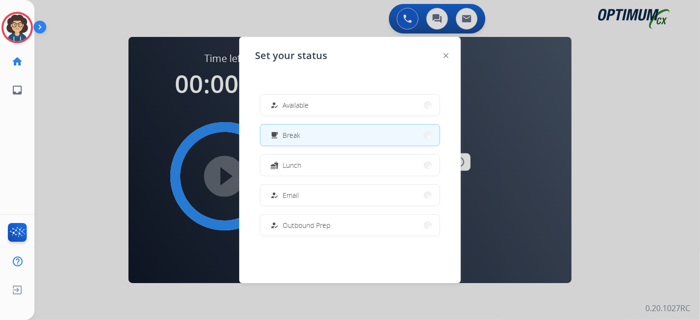
click at [295, 89] on div "how_to_reg Available free_breakfast Break fastfood Lunch how_to_reg Email how_t…" at bounding box center [350, 164] width 190 height 157
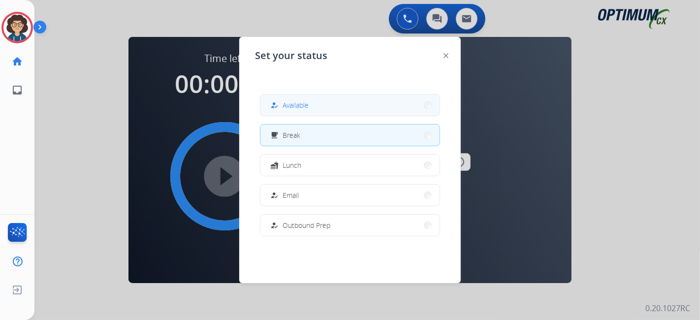
click at [297, 96] on button "how_to_reg Available" at bounding box center [349, 104] width 179 height 21
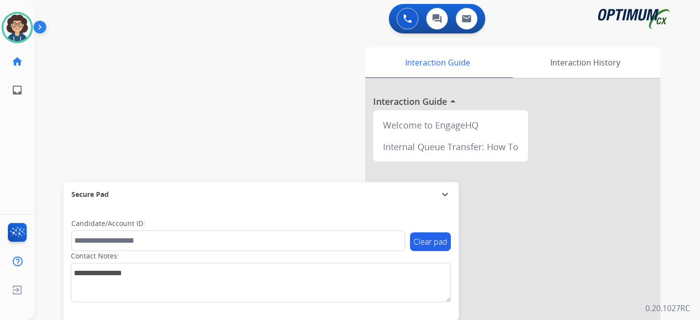
click at [202, 109] on div "swap_horiz Break voice bridge close_fullscreen Connect 3-Way Call merge_type Se…" at bounding box center [355, 240] width 642 height 410
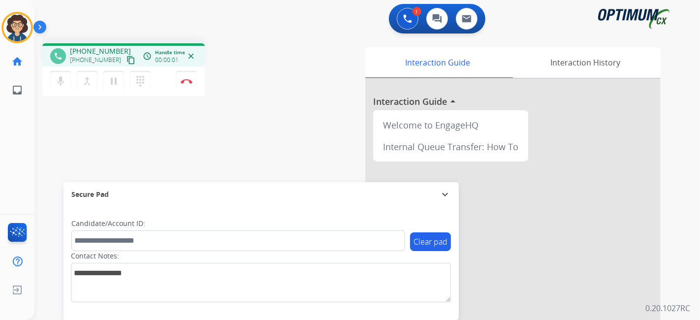
click at [126, 59] on mat-icon "content_copy" at bounding box center [130, 60] width 9 height 9
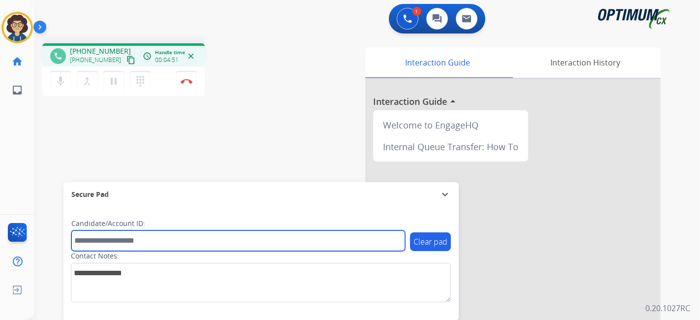
click at [129, 240] on input "text" at bounding box center [238, 240] width 334 height 21
paste input "*******"
type input "*******"
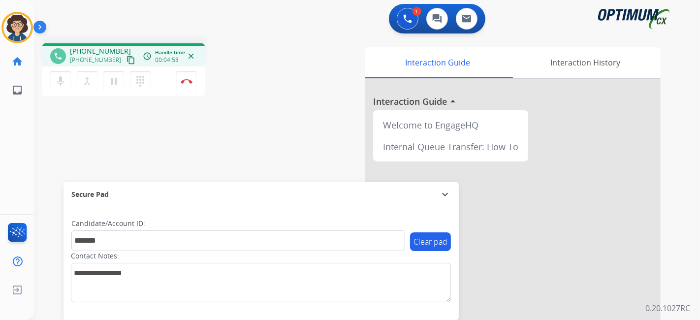
click at [185, 155] on div "phone [PHONE_NUMBER] [PHONE_NUMBER] content_copy access_time Call metrics Queue…" at bounding box center [355, 240] width 642 height 410
click at [188, 80] on img at bounding box center [187, 81] width 12 height 5
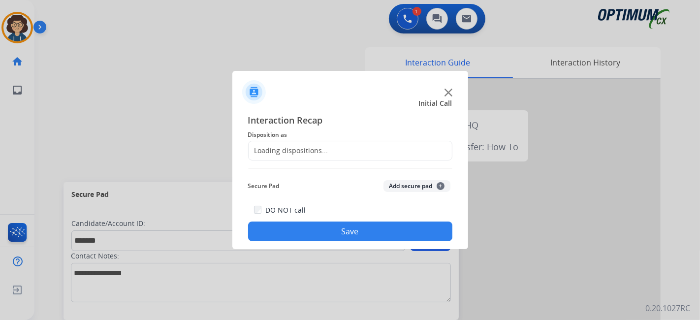
click at [339, 151] on div "Loading dispositions..." at bounding box center [350, 151] width 204 height 20
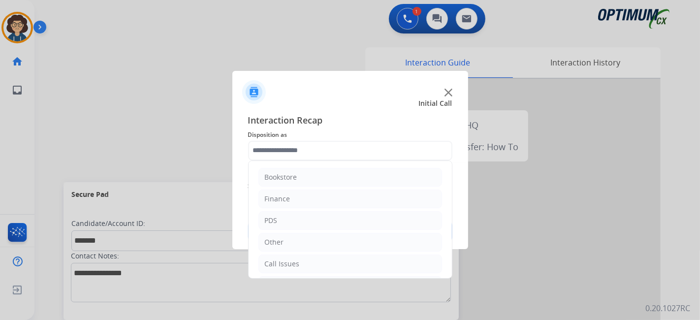
click at [339, 151] on input "text" at bounding box center [350, 151] width 204 height 20
click at [323, 223] on li "Initial Application" at bounding box center [350, 221] width 184 height 19
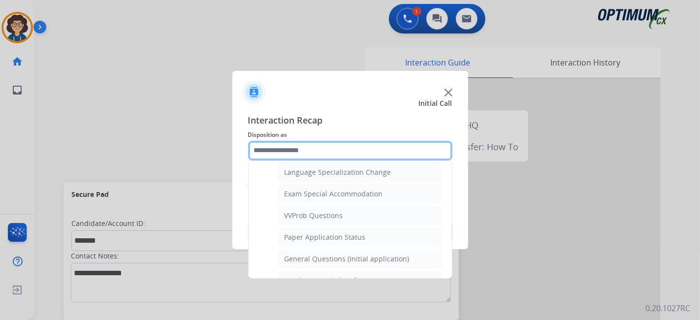
scroll to position [497, 0]
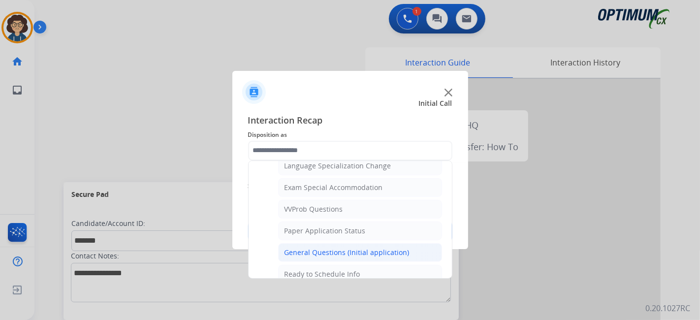
click at [387, 247] on div "General Questions (Initial application)" at bounding box center [346, 252] width 125 height 10
type input "**********"
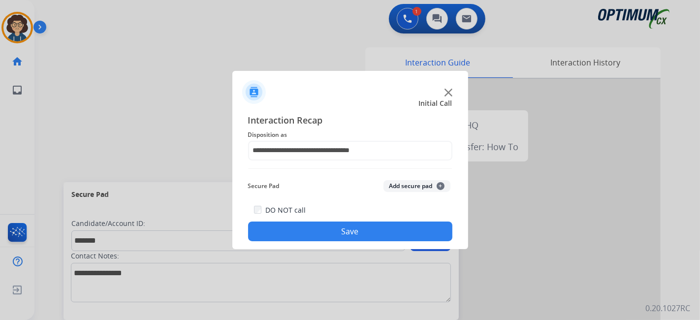
click at [401, 179] on div "Secure Pad Add secure pad +" at bounding box center [350, 186] width 204 height 20
click at [401, 183] on button "Add secure pad +" at bounding box center [416, 186] width 67 height 12
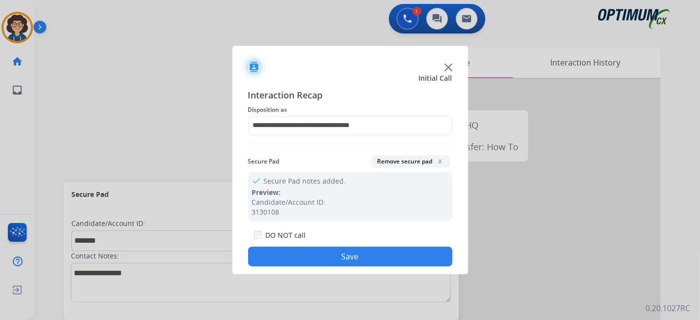
click at [374, 248] on button "Save" at bounding box center [350, 257] width 204 height 20
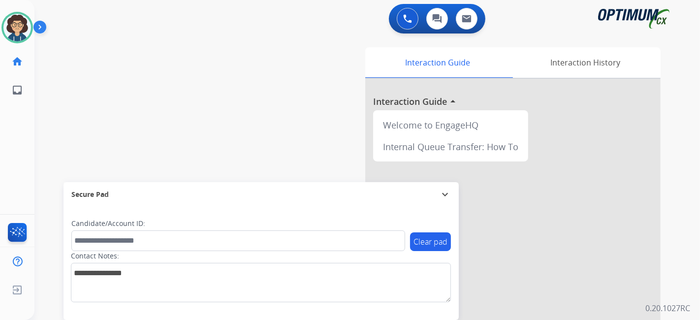
click at [257, 80] on div "swap_horiz Break voice bridge close_fullscreen Connect 3-Way Call merge_type Se…" at bounding box center [355, 240] width 642 height 410
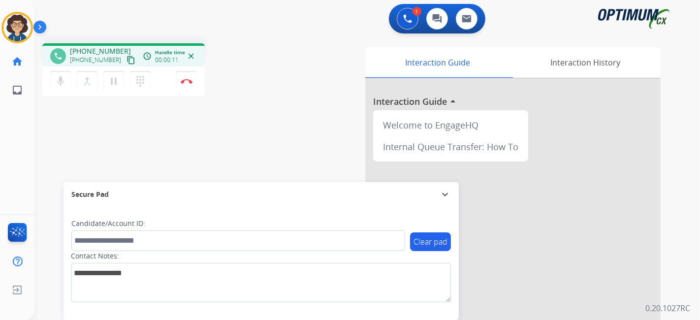
click at [126, 58] on mat-icon "content_copy" at bounding box center [130, 60] width 9 height 9
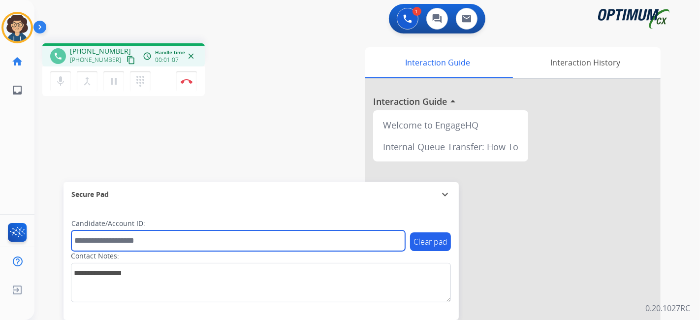
click at [159, 246] on input "text" at bounding box center [238, 240] width 334 height 21
paste input "*******"
type input "*******"
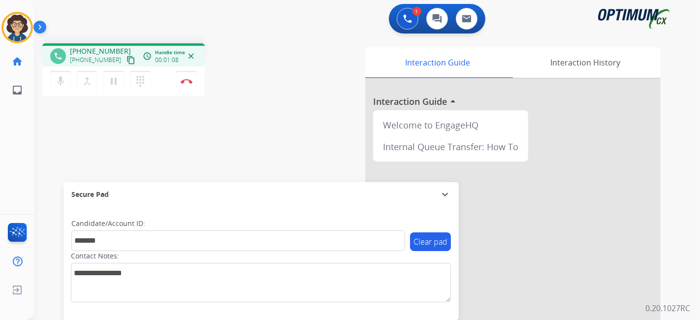
click at [209, 159] on div "phone [PHONE_NUMBER] [PHONE_NUMBER] content_copy access_time Call metrics Queue…" at bounding box center [355, 240] width 642 height 410
click at [192, 82] on button "Disconnect" at bounding box center [186, 81] width 21 height 21
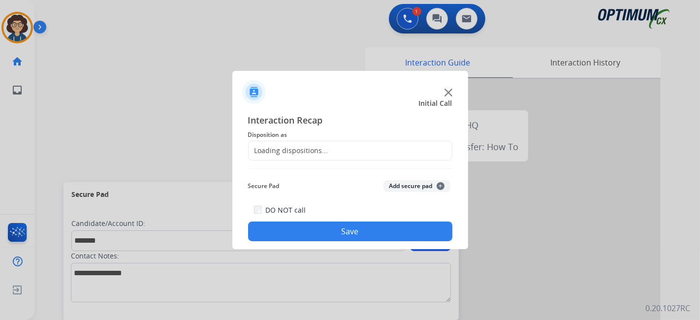
click at [327, 147] on div "Loading dispositions..." at bounding box center [350, 151] width 204 height 20
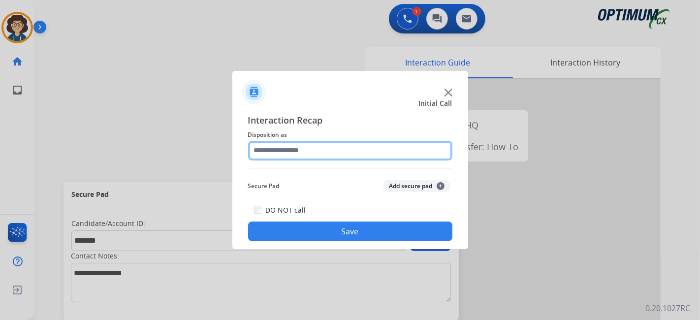
click at [327, 147] on input "text" at bounding box center [350, 151] width 204 height 20
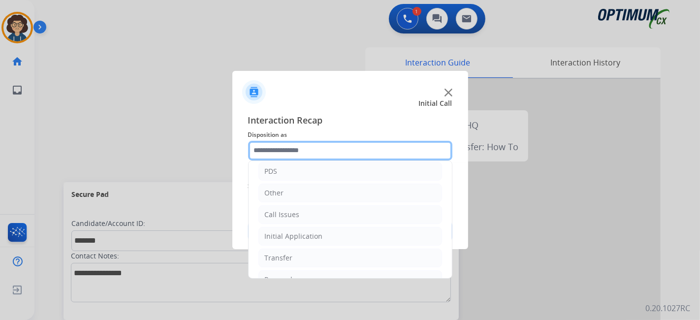
scroll to position [64, 0]
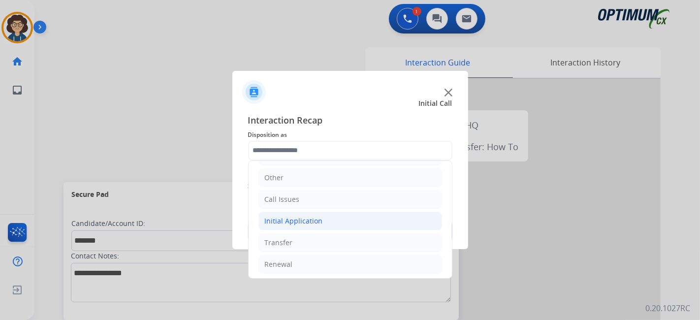
click at [329, 222] on li "Initial Application" at bounding box center [350, 221] width 184 height 19
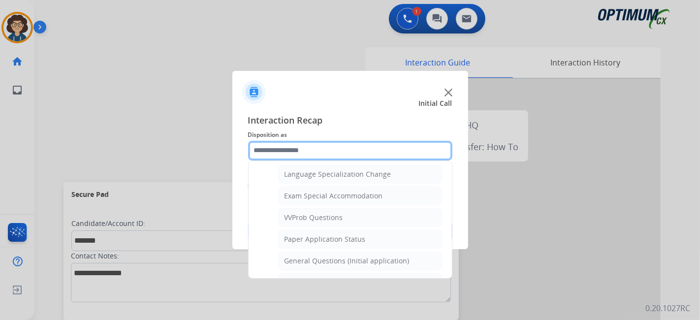
scroll to position [500, 0]
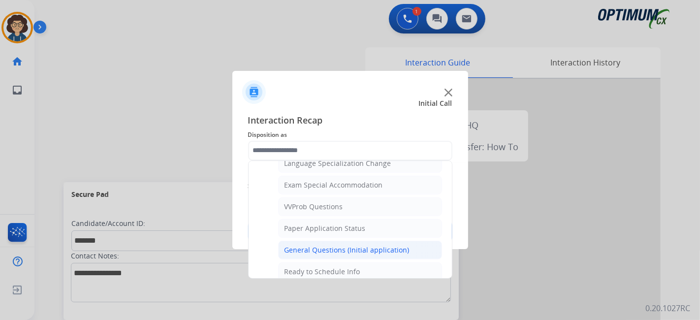
click at [346, 241] on li "General Questions (Initial application)" at bounding box center [360, 250] width 164 height 19
type input "**********"
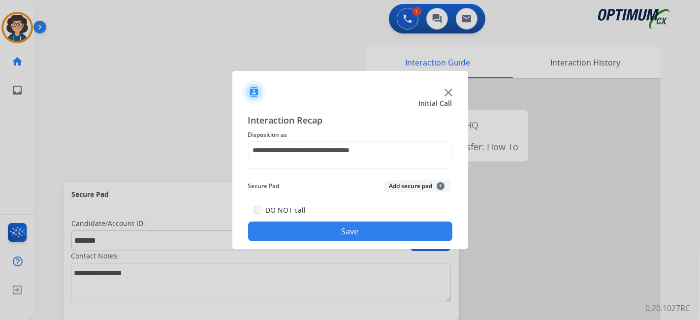
click at [409, 182] on button "Add secure pad +" at bounding box center [416, 186] width 67 height 12
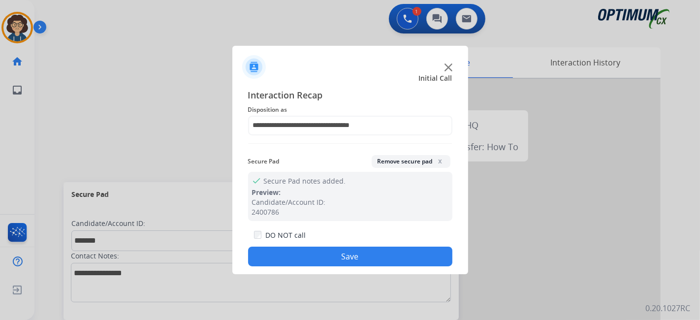
click at [374, 246] on div "DO NOT call Save" at bounding box center [350, 247] width 204 height 37
drag, startPoint x: 368, startPoint y: 252, endPoint x: 361, endPoint y: 240, distance: 14.3
click at [367, 253] on button "Save" at bounding box center [350, 257] width 204 height 20
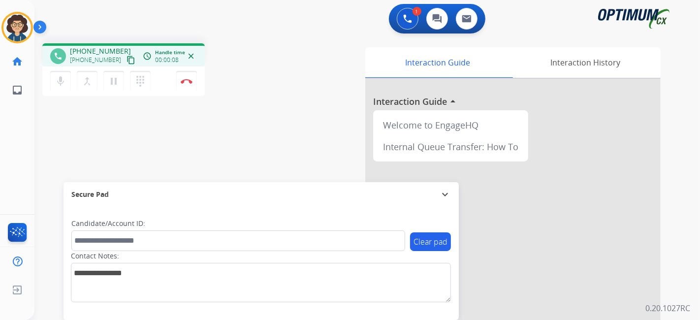
click at [126, 60] on mat-icon "content_copy" at bounding box center [130, 60] width 9 height 9
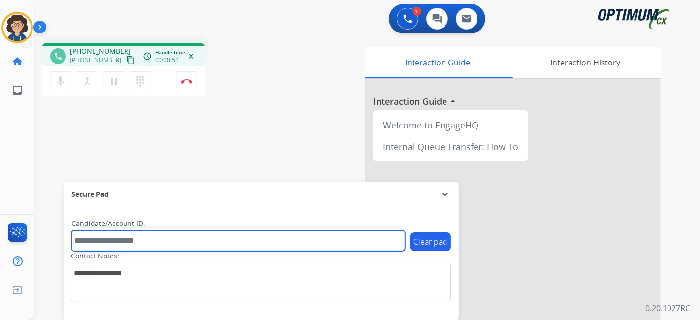
click at [148, 242] on input "text" at bounding box center [238, 240] width 334 height 21
paste input "*******"
type input "*******"
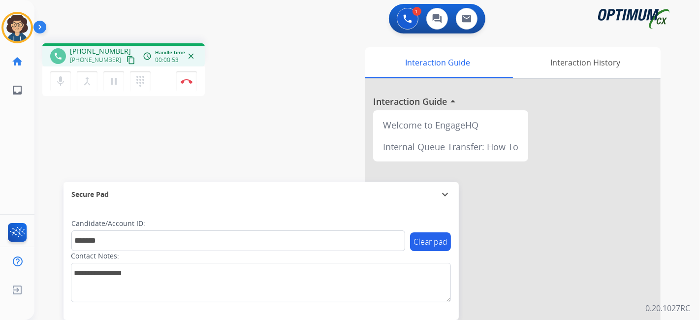
click at [241, 153] on div "phone [PHONE_NUMBER] [PHONE_NUMBER] content_copy access_time Call metrics Queue…" at bounding box center [355, 240] width 642 height 410
click at [273, 119] on div "phone [PHONE_NUMBER] [PHONE_NUMBER] content_copy access_time Call metrics Queue…" at bounding box center [355, 240] width 642 height 410
click at [292, 50] on div "phone [PHONE_NUMBER] [PHONE_NUMBER] content_copy access_time Call metrics Queue…" at bounding box center [355, 240] width 642 height 410
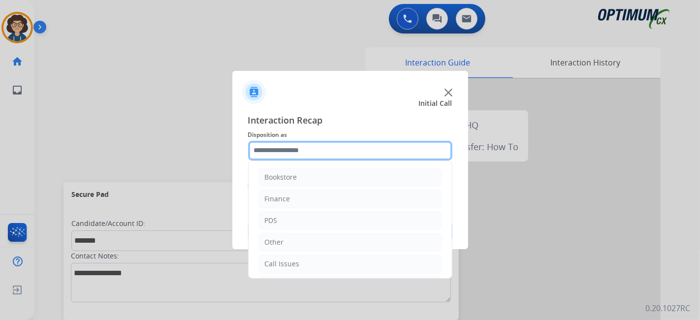
click at [332, 146] on input "text" at bounding box center [350, 151] width 204 height 20
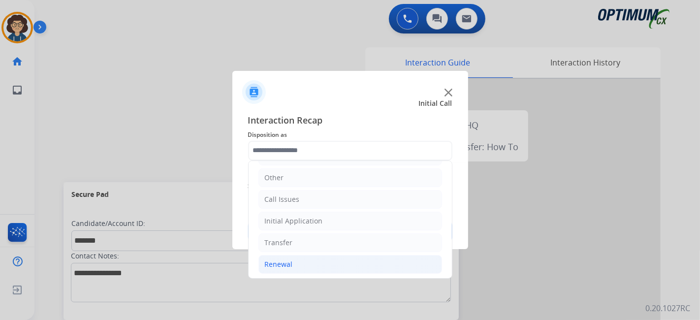
click at [316, 257] on li "Renewal" at bounding box center [350, 264] width 184 height 19
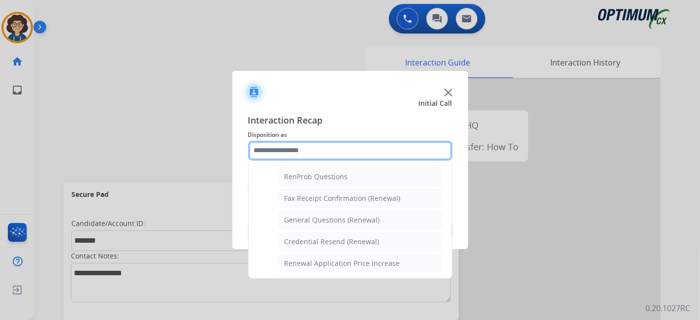
scroll to position [253, 0]
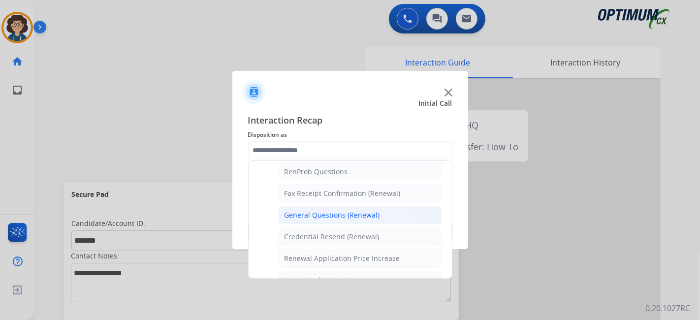
click at [323, 211] on div "General Questions (Renewal)" at bounding box center [331, 215] width 95 height 10
type input "**********"
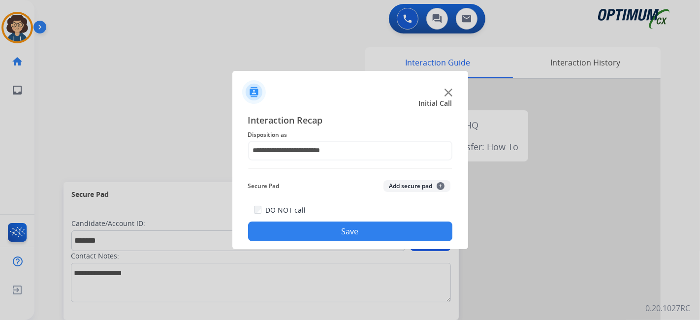
click at [400, 182] on button "Add secure pad +" at bounding box center [416, 186] width 67 height 12
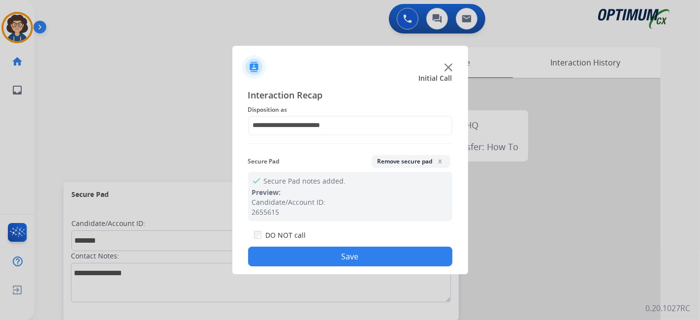
click at [339, 252] on button "Save" at bounding box center [350, 257] width 204 height 20
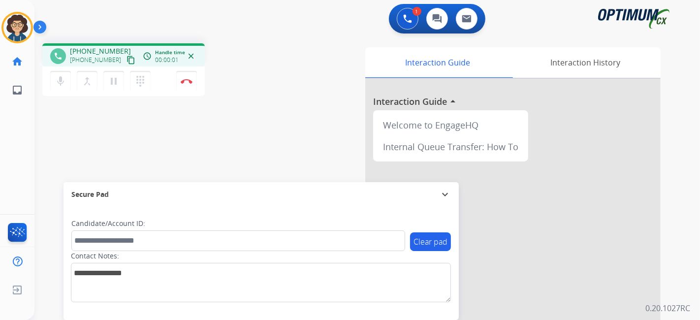
click at [125, 60] on button "content_copy" at bounding box center [131, 60] width 12 height 12
click at [319, 151] on div "Interaction Guide Interaction History Interaction Guide arrow_drop_up Welcome t…" at bounding box center [477, 246] width 367 height 399
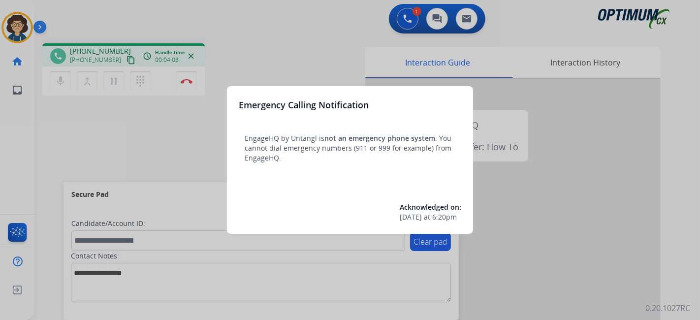
click at [237, 41] on div at bounding box center [350, 160] width 700 height 320
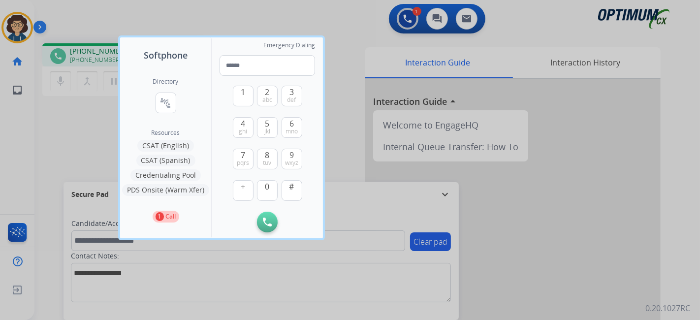
click at [288, 0] on div at bounding box center [350, 160] width 700 height 320
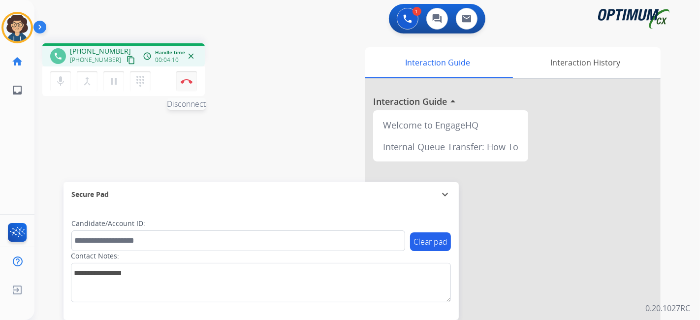
click at [184, 81] on img at bounding box center [187, 81] width 12 height 5
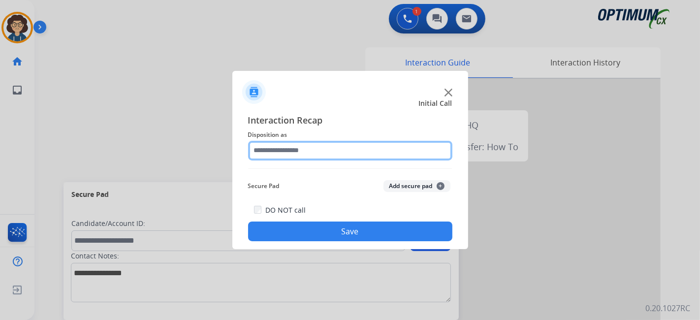
click at [315, 149] on input "text" at bounding box center [350, 151] width 204 height 20
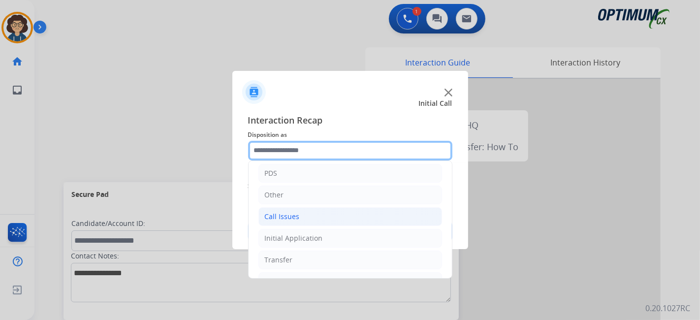
scroll to position [64, 0]
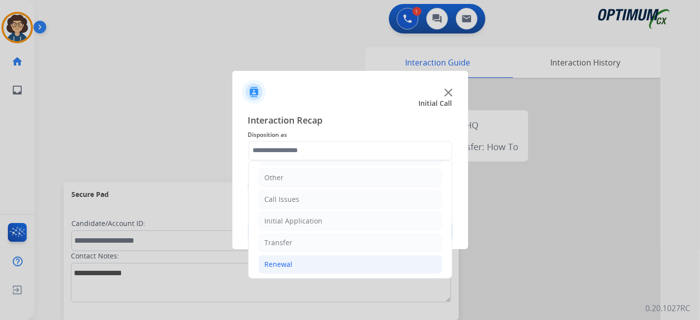
click at [333, 263] on li "Renewal" at bounding box center [350, 264] width 184 height 19
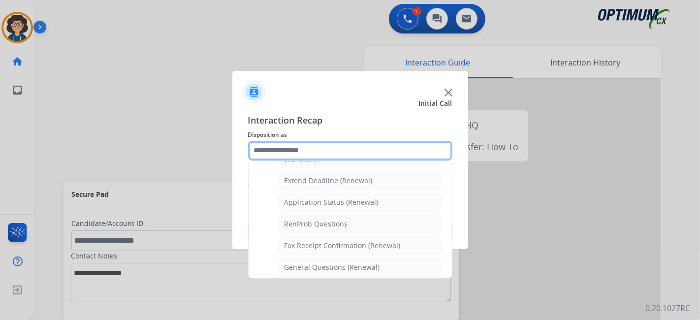
scroll to position [261, 0]
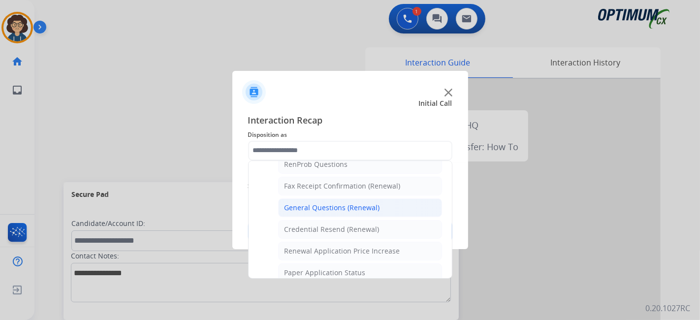
click at [384, 207] on li "General Questions (Renewal)" at bounding box center [360, 207] width 164 height 19
type input "**********"
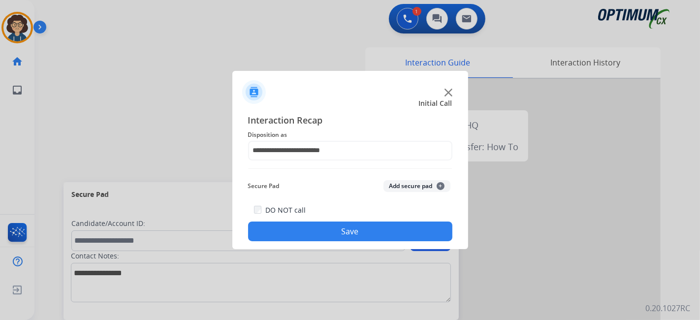
click at [372, 228] on button "Save" at bounding box center [350, 231] width 204 height 20
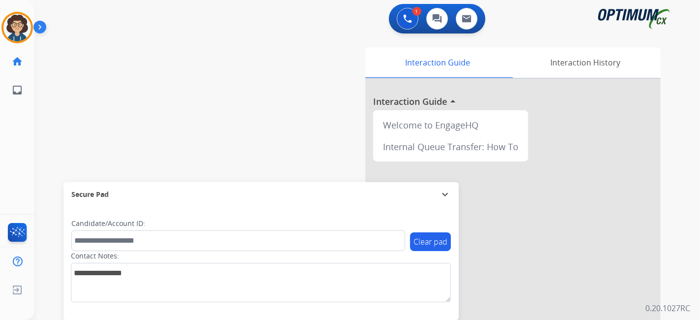
click at [89, 119] on div "swap_horiz Break voice bridge close_fullscreen Connect 3-Way Call merge_type Se…" at bounding box center [355, 240] width 642 height 410
click at [13, 36] on img at bounding box center [17, 28] width 28 height 28
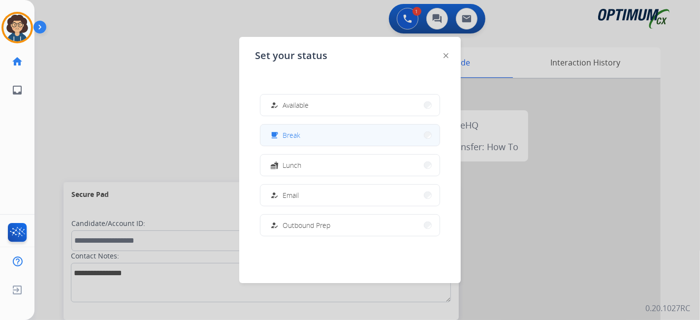
click at [317, 131] on button "free_breakfast Break" at bounding box center [349, 134] width 179 height 21
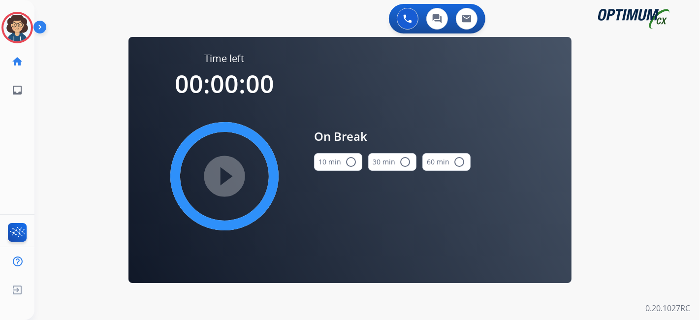
click at [349, 160] on mat-icon "radio_button_unchecked" at bounding box center [351, 162] width 12 height 12
click at [225, 170] on mat-icon "play_circle_filled" at bounding box center [224, 176] width 12 height 12
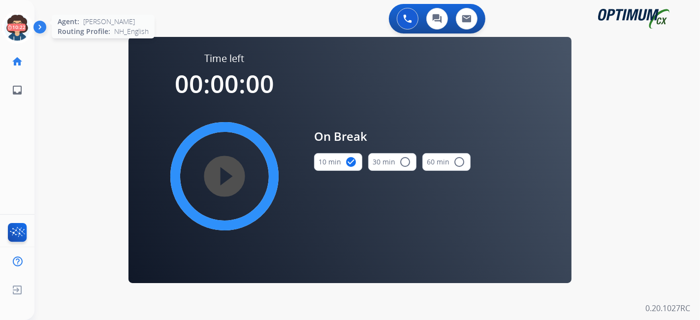
click at [17, 23] on icon at bounding box center [17, 28] width 32 height 32
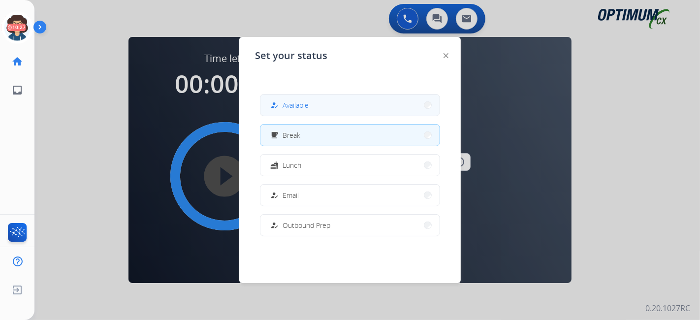
click at [313, 106] on button "how_to_reg Available" at bounding box center [349, 104] width 179 height 21
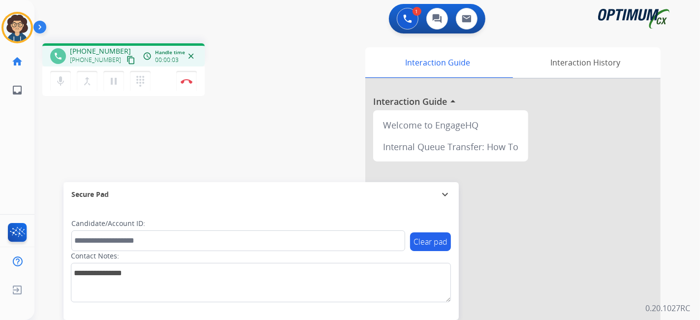
drag, startPoint x: 123, startPoint y: 59, endPoint x: 113, endPoint y: 61, distance: 9.7
click at [126, 59] on mat-icon "content_copy" at bounding box center [130, 60] width 9 height 9
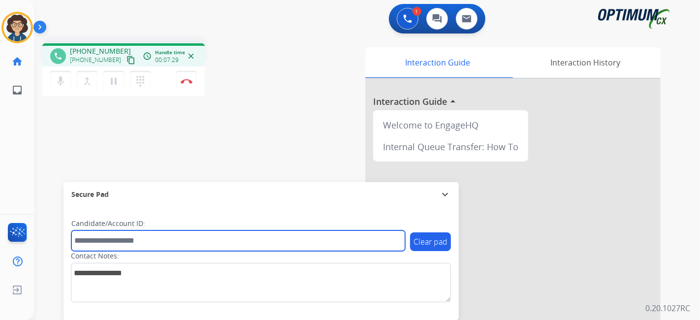
click at [168, 242] on input "text" at bounding box center [238, 240] width 334 height 21
paste input "*******"
type input "*******"
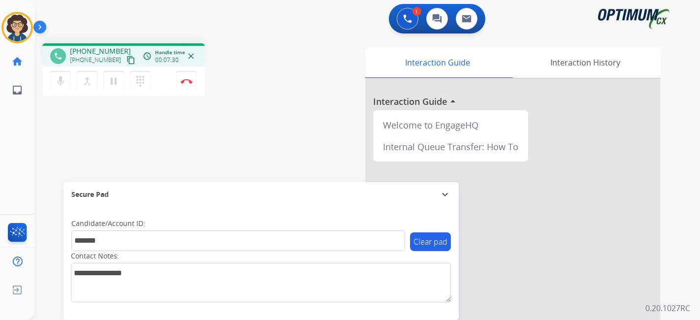
click at [222, 149] on div "phone +18329338105 +18329338105 content_copy access_time Call metrics Queue 00:…" at bounding box center [355, 240] width 642 height 410
click at [248, 55] on div "phone +18329338105 +18329338105 content_copy access_time Call metrics Queue 00:…" at bounding box center [165, 71] width 247 height 56
click at [193, 81] on button "Disconnect" at bounding box center [186, 81] width 21 height 21
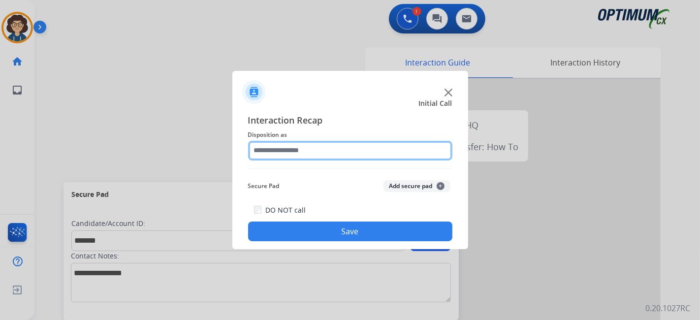
click at [368, 156] on input "text" at bounding box center [350, 151] width 204 height 20
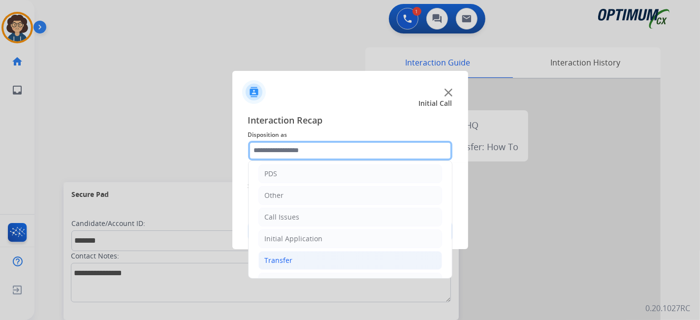
scroll to position [64, 0]
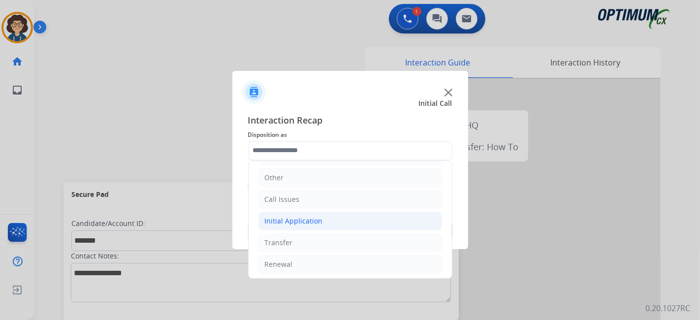
drag, startPoint x: 337, startPoint y: 222, endPoint x: 382, endPoint y: 219, distance: 45.9
click at [337, 222] on li "Initial Application" at bounding box center [350, 221] width 184 height 19
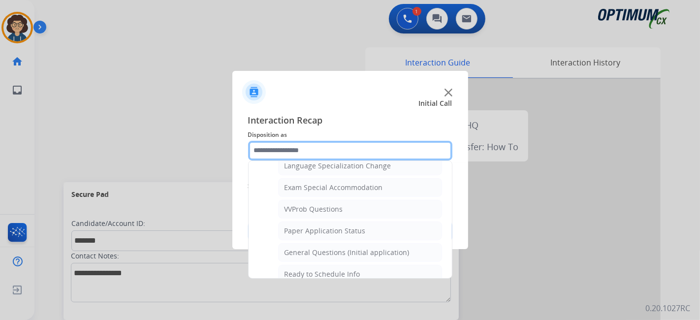
scroll to position [528, 0]
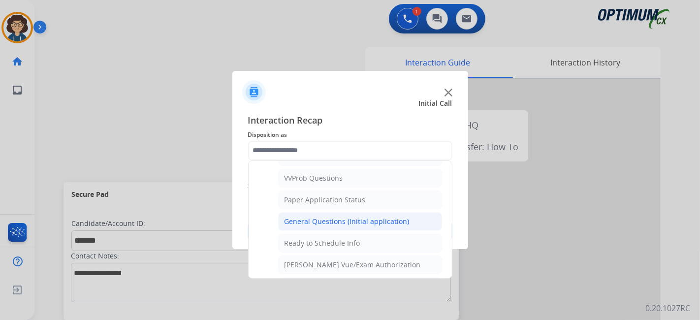
click at [379, 216] on div "General Questions (Initial application)" at bounding box center [346, 221] width 125 height 10
type input "**********"
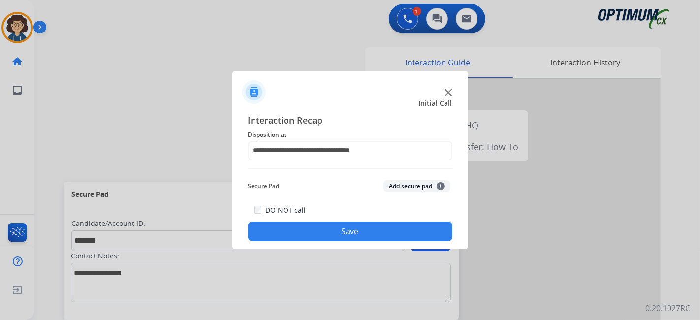
click at [402, 194] on div "Secure Pad Add secure pad +" at bounding box center [350, 186] width 204 height 20
click at [402, 180] on div "Secure Pad Add secure pad +" at bounding box center [350, 186] width 204 height 20
click at [397, 187] on button "Add secure pad +" at bounding box center [416, 186] width 67 height 12
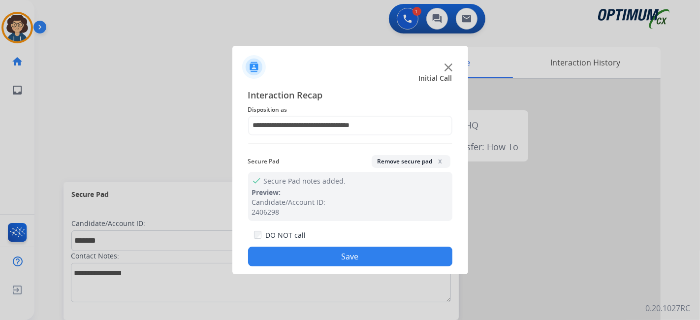
click at [350, 251] on button "Save" at bounding box center [350, 257] width 204 height 20
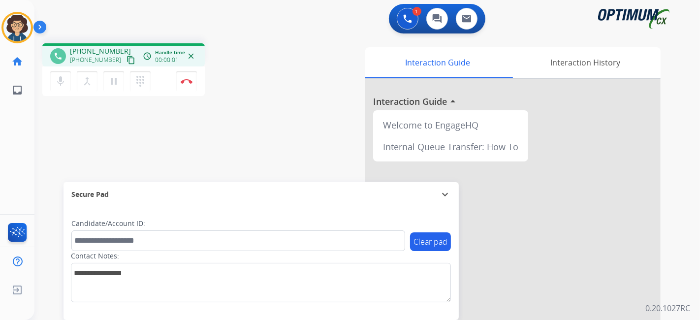
click at [126, 61] on mat-icon "content_copy" at bounding box center [130, 60] width 9 height 9
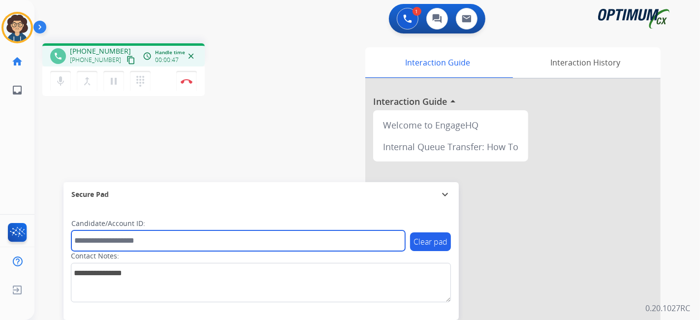
click at [167, 240] on input "text" at bounding box center [238, 240] width 334 height 21
paste input "*******"
type input "*******"
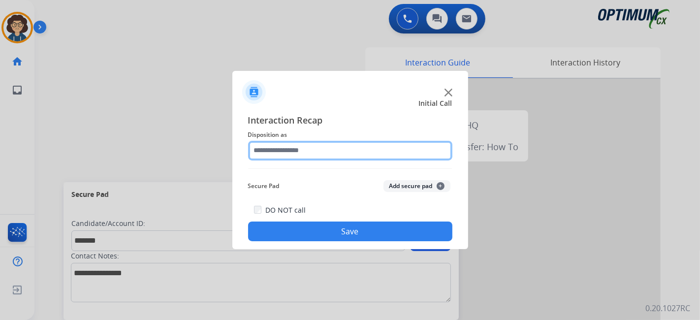
click at [353, 154] on input "text" at bounding box center [350, 151] width 204 height 20
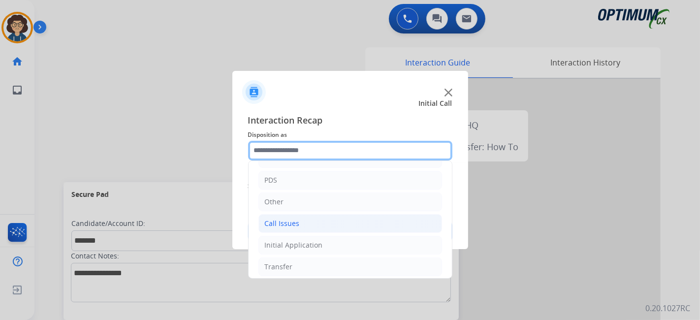
scroll to position [64, 0]
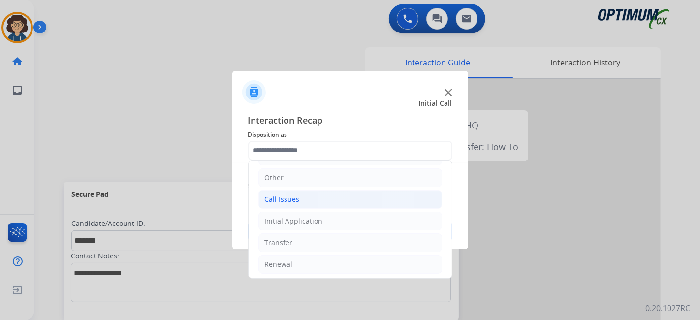
click at [360, 203] on li "Call Issues" at bounding box center [350, 199] width 184 height 19
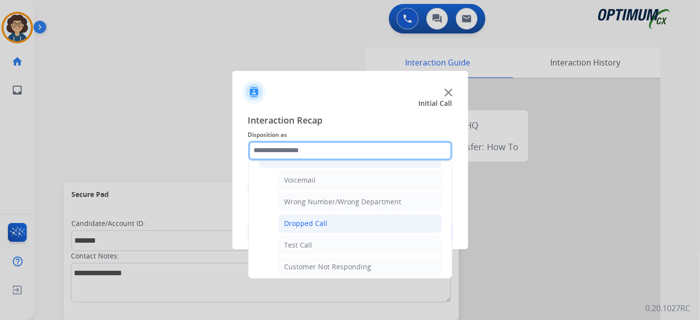
scroll to position [107, 0]
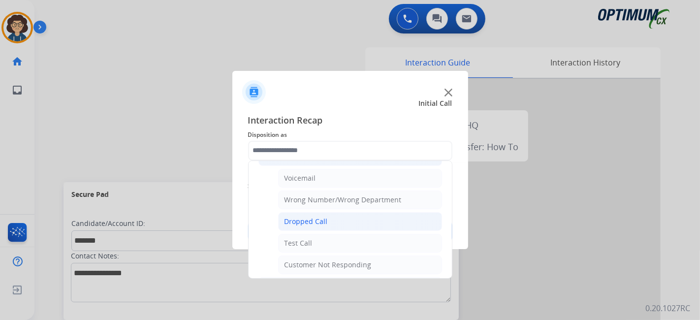
click at [388, 221] on li "Dropped Call" at bounding box center [360, 221] width 164 height 19
type input "**********"
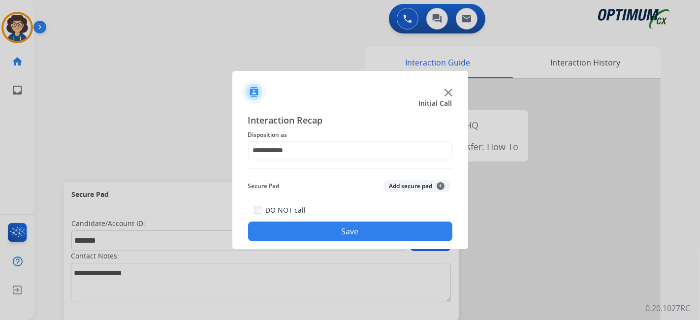
click at [406, 192] on div "Secure Pad Add secure pad +" at bounding box center [350, 186] width 204 height 20
click at [403, 192] on div "Secure Pad Add secure pad +" at bounding box center [350, 186] width 204 height 20
click at [410, 183] on button "Add secure pad +" at bounding box center [416, 186] width 67 height 12
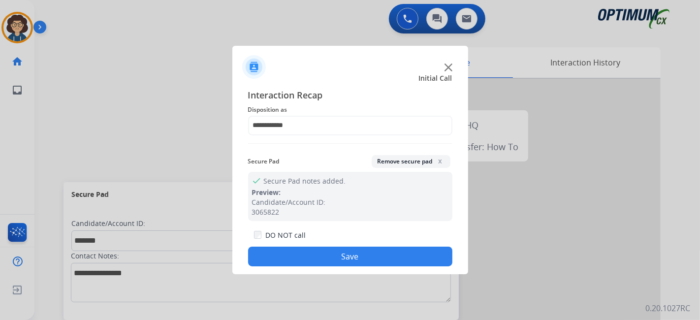
click at [351, 255] on button "Save" at bounding box center [350, 257] width 204 height 20
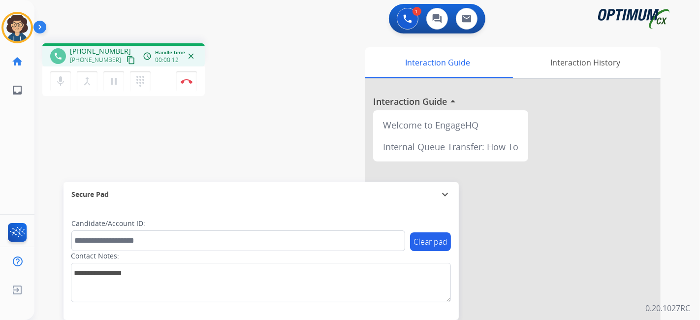
click at [126, 60] on mat-icon "content_copy" at bounding box center [130, 60] width 9 height 9
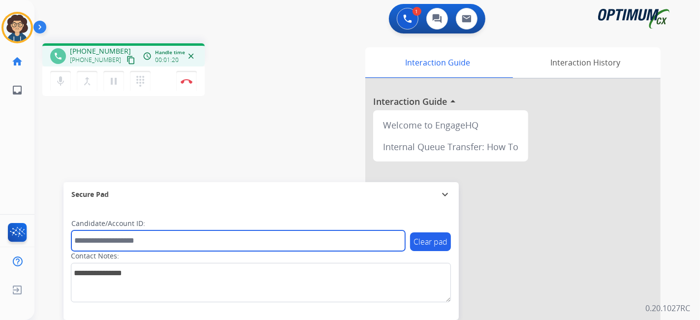
click at [135, 248] on input "text" at bounding box center [238, 240] width 334 height 21
paste input "*******"
type input "*******"
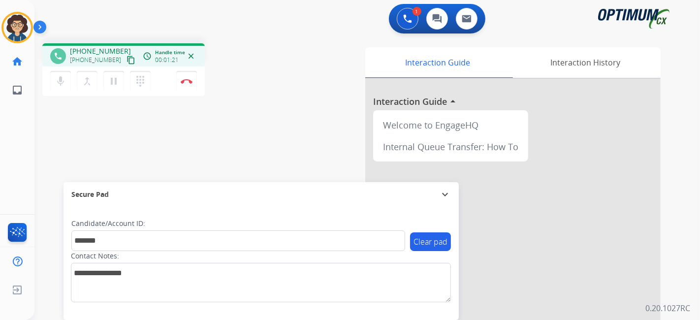
click at [208, 165] on div "phone +12028489972 +12028489972 content_copy access_time Call metrics Queue 00:…" at bounding box center [355, 240] width 642 height 410
click at [190, 84] on button "Disconnect" at bounding box center [186, 81] width 21 height 21
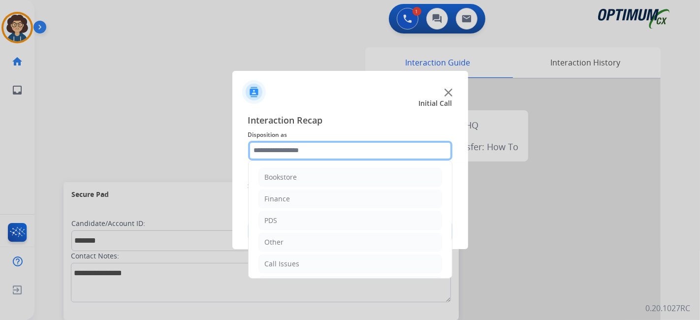
click at [375, 153] on input "text" at bounding box center [350, 151] width 204 height 20
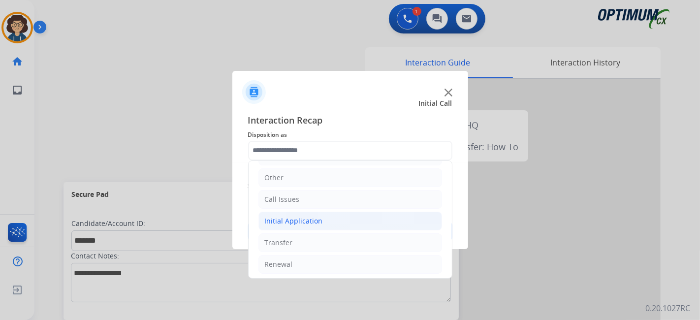
click at [336, 216] on li "Initial Application" at bounding box center [350, 221] width 184 height 19
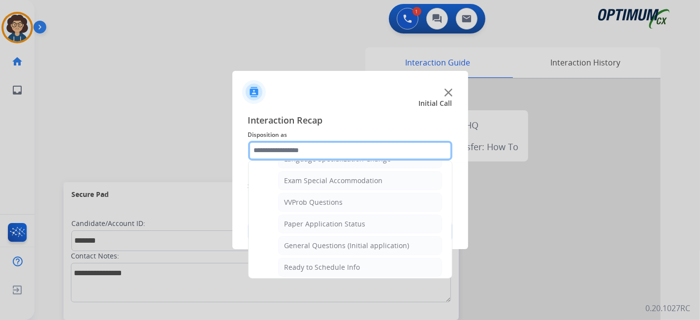
scroll to position [495, 0]
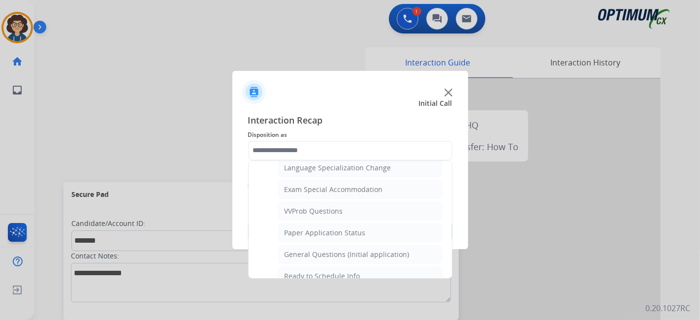
drag, startPoint x: 393, startPoint y: 244, endPoint x: 401, endPoint y: 200, distance: 44.5
click at [393, 249] on div "General Questions (Initial application)" at bounding box center [346, 254] width 125 height 10
type input "**********"
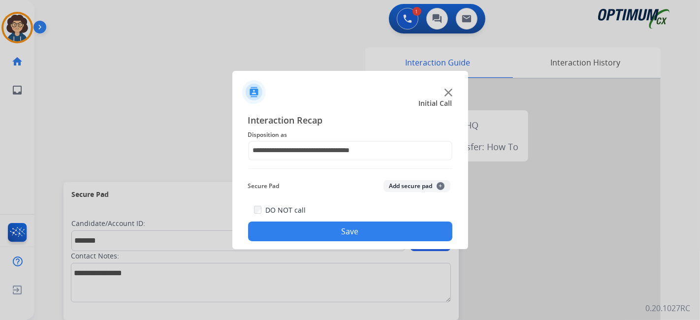
click at [405, 187] on button "Add secure pad +" at bounding box center [416, 186] width 67 height 12
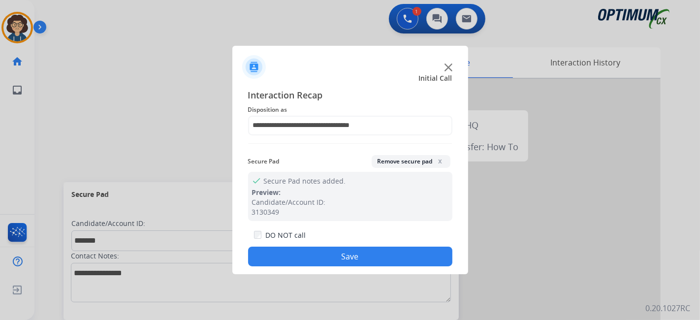
drag, startPoint x: 369, startPoint y: 255, endPoint x: 333, endPoint y: 143, distance: 117.6
click at [369, 250] on button "Save" at bounding box center [350, 257] width 204 height 20
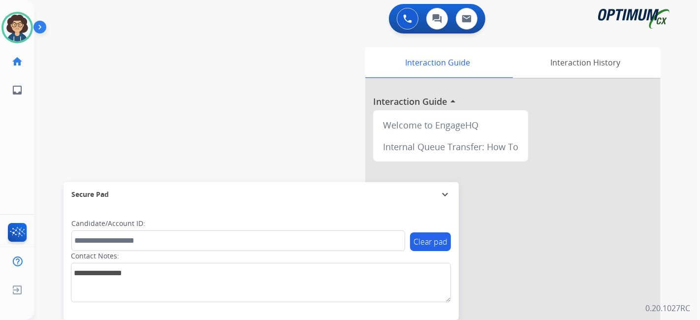
drag, startPoint x: 88, startPoint y: 133, endPoint x: 50, endPoint y: 110, distance: 44.1
click at [83, 133] on div "swap_horiz Break voice bridge close_fullscreen Connect 3-Way Call merge_type Se…" at bounding box center [355, 240] width 642 height 410
click at [3, 37] on div "Agent: Ana Routing Profile: NH_English" at bounding box center [16, 27] width 31 height 31
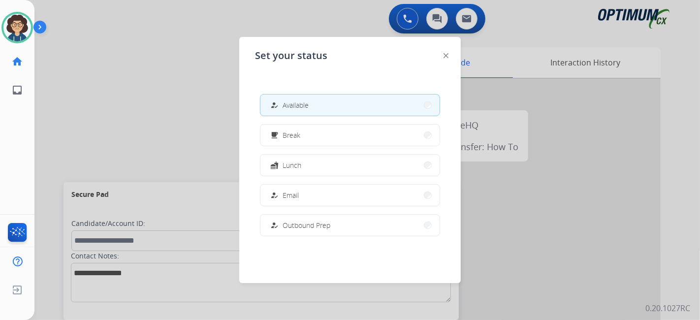
click at [351, 150] on div "how_to_reg Available free_breakfast Break fastfood Lunch how_to_reg Email how_t…" at bounding box center [350, 164] width 190 height 157
click at [353, 145] on button "free_breakfast Break" at bounding box center [349, 134] width 179 height 21
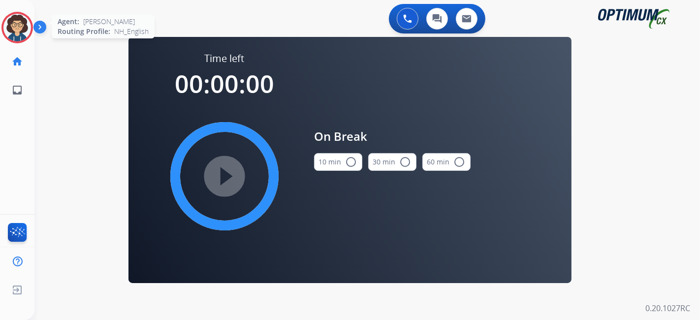
click at [18, 25] on img at bounding box center [17, 28] width 28 height 28
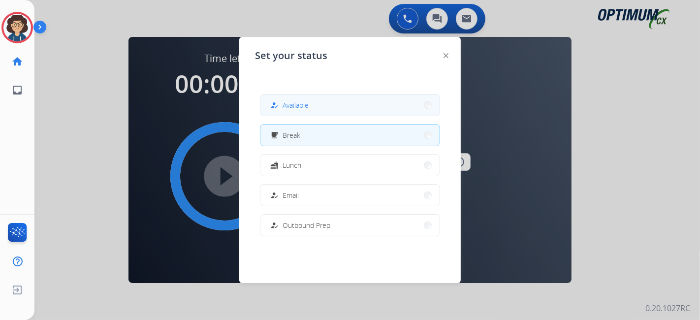
click at [354, 110] on button "how_to_reg Available" at bounding box center [349, 104] width 179 height 21
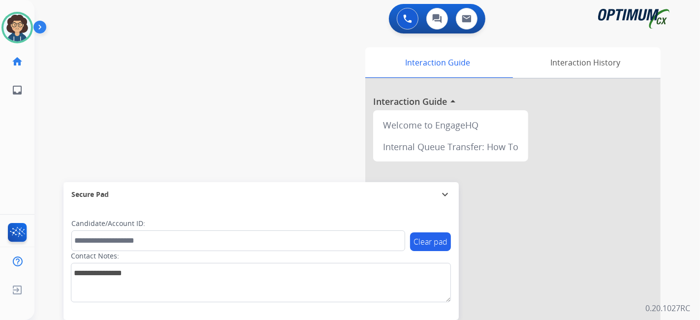
click at [611, 44] on div "0 Voice Interactions 0 Chat Interactions 0 Email Interactions swap_horiz Break …" at bounding box center [366, 160] width 665 height 320
drag, startPoint x: 46, startPoint y: 106, endPoint x: 53, endPoint y: 107, distance: 6.9
click at [47, 106] on div "swap_horiz Break voice bridge close_fullscreen Connect 3-Way Call merge_type Se…" at bounding box center [355, 240] width 642 height 410
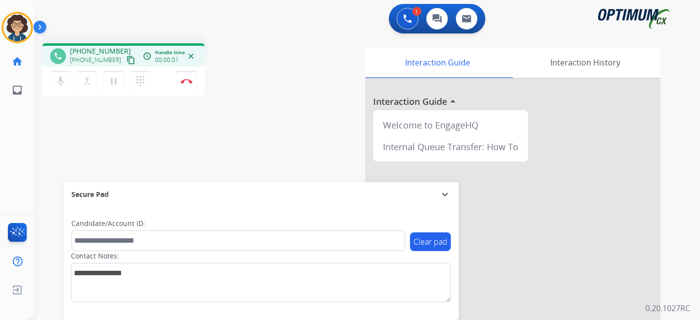
click at [114, 62] on div "+17878446940 content_copy" at bounding box center [103, 60] width 67 height 12
click at [126, 61] on mat-icon "content_copy" at bounding box center [130, 60] width 9 height 9
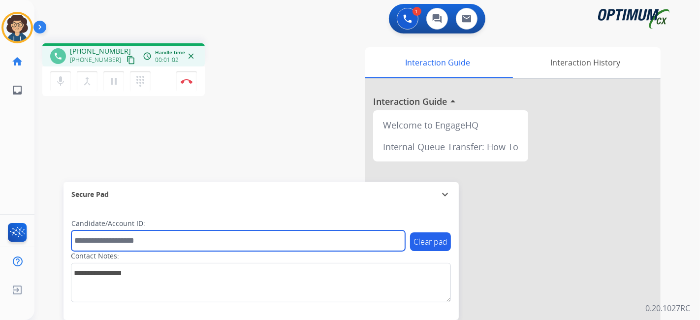
click at [152, 235] on input "text" at bounding box center [238, 240] width 334 height 21
paste input "*******"
type input "*******"
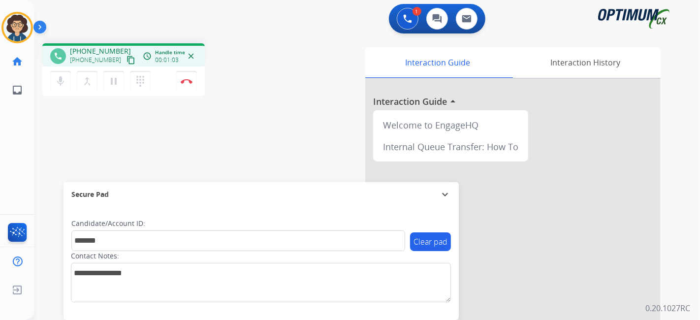
click at [202, 135] on div "phone +17878446940 +17878446940 content_copy access_time Call metrics Queue 00:…" at bounding box center [355, 240] width 642 height 410
click at [192, 81] on button "Disconnect" at bounding box center [186, 81] width 21 height 21
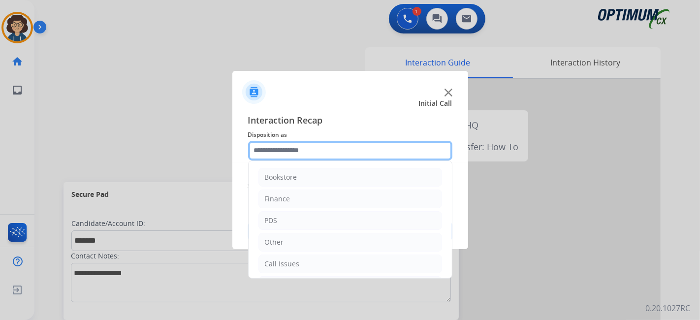
click at [340, 154] on input "text" at bounding box center [350, 151] width 204 height 20
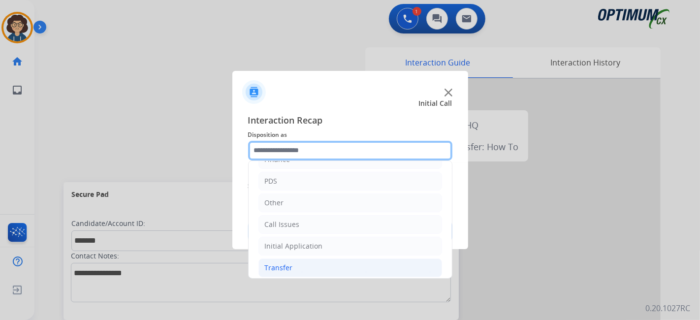
scroll to position [64, 0]
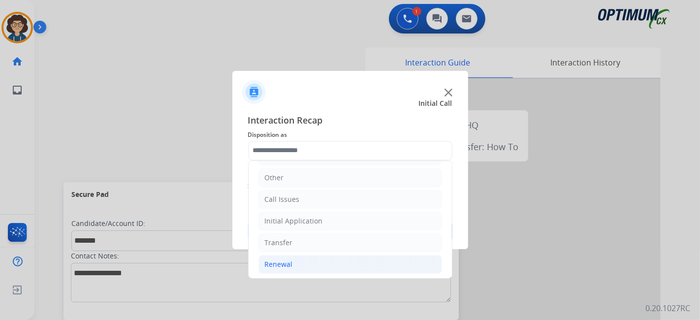
click at [372, 263] on li "Renewal" at bounding box center [350, 264] width 184 height 19
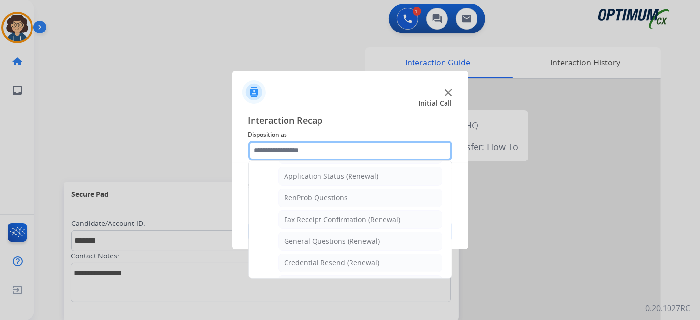
scroll to position [239, 0]
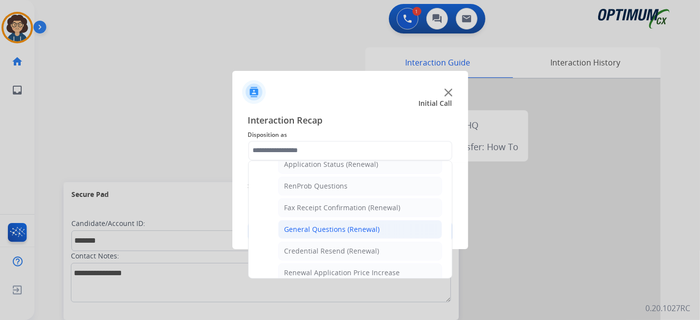
click at [394, 228] on li "General Questions (Renewal)" at bounding box center [360, 229] width 164 height 19
type input "**********"
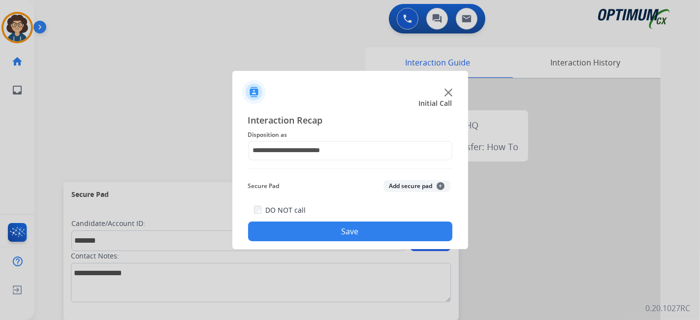
click at [407, 190] on button "Add secure pad +" at bounding box center [416, 186] width 67 height 12
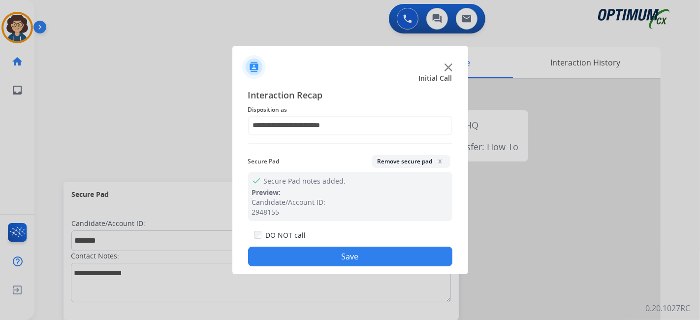
drag, startPoint x: 357, startPoint y: 251, endPoint x: 351, endPoint y: 221, distance: 30.2
click at [357, 249] on button "Save" at bounding box center [350, 257] width 204 height 20
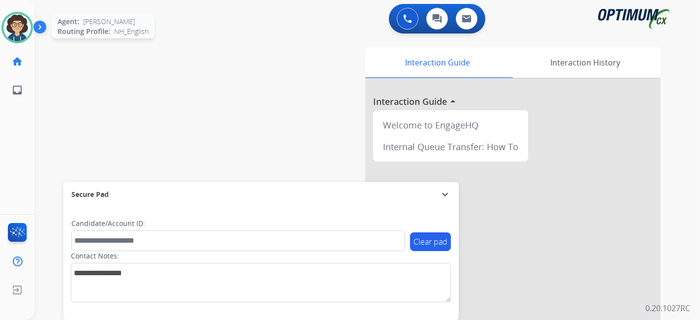
click at [29, 26] on img at bounding box center [17, 28] width 28 height 28
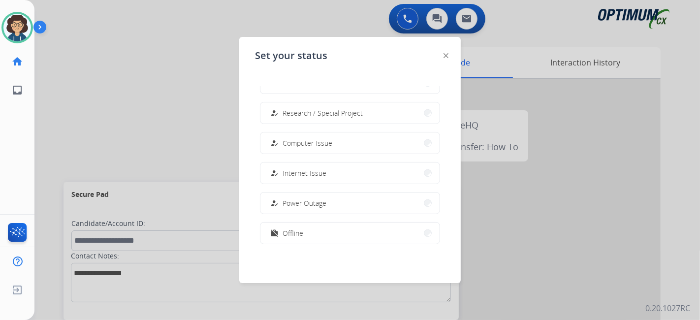
scroll to position [245, 0]
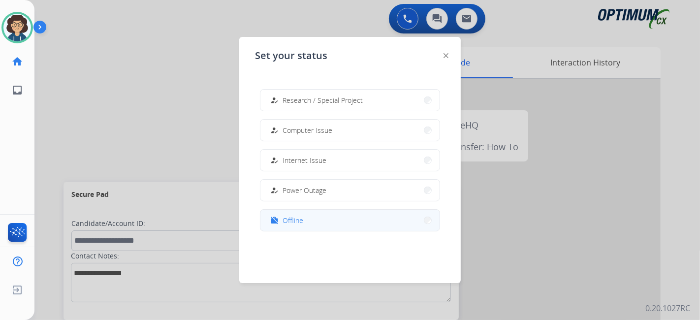
click at [315, 224] on button "work_off Offline" at bounding box center [349, 220] width 179 height 21
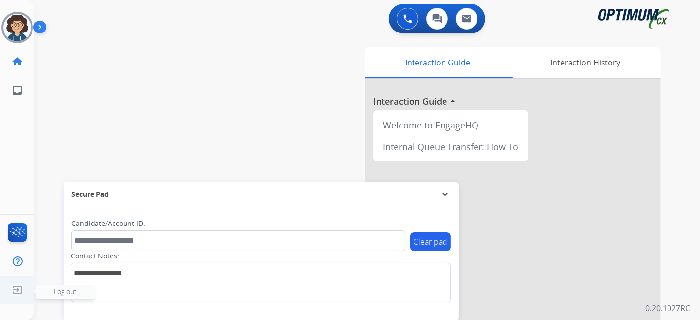
click at [18, 289] on img at bounding box center [17, 289] width 18 height 19
